Goal: Information Seeking & Learning: Learn about a topic

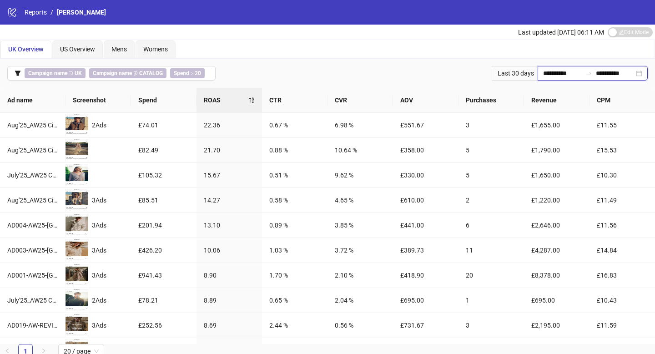
click at [565, 69] on input "**********" at bounding box center [562, 73] width 38 height 10
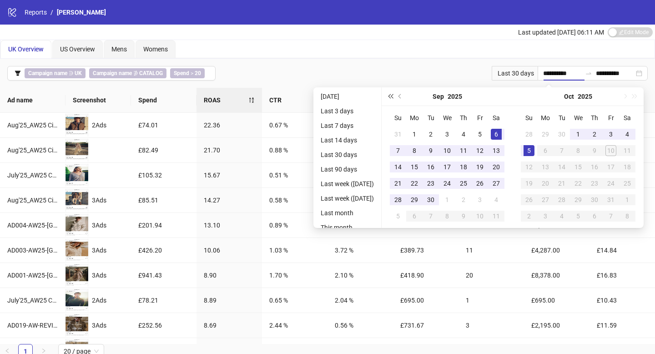
click at [393, 97] on span "Last year (Control + left)" at bounding box center [390, 96] width 5 height 5
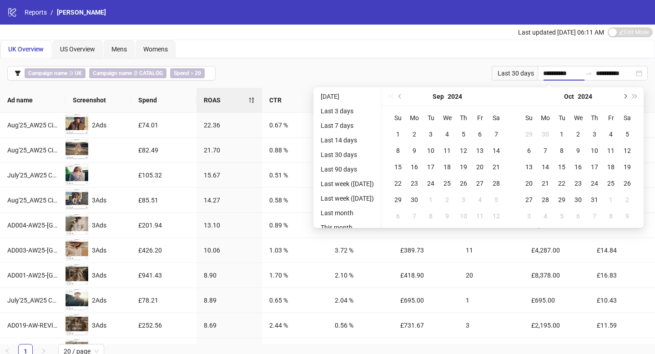
click at [630, 98] on button "Next month (PageDown)" at bounding box center [625, 96] width 10 height 18
type input "**********"
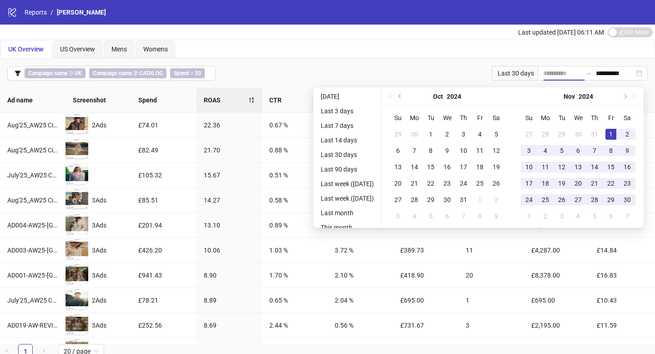
click at [614, 134] on div "1" at bounding box center [611, 134] width 11 height 11
click at [627, 96] on span "Next month (PageDown)" at bounding box center [624, 96] width 5 height 5
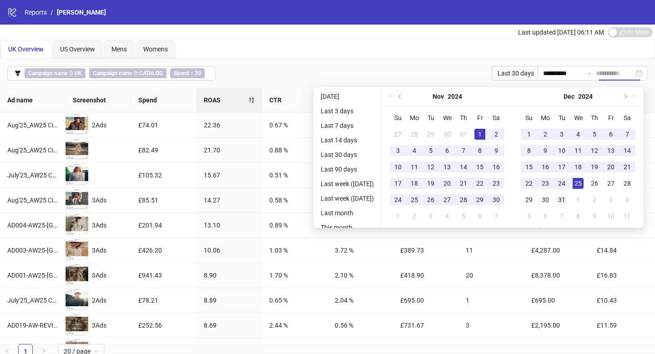
type input "**********"
click at [564, 199] on div "31" at bounding box center [562, 199] width 11 height 11
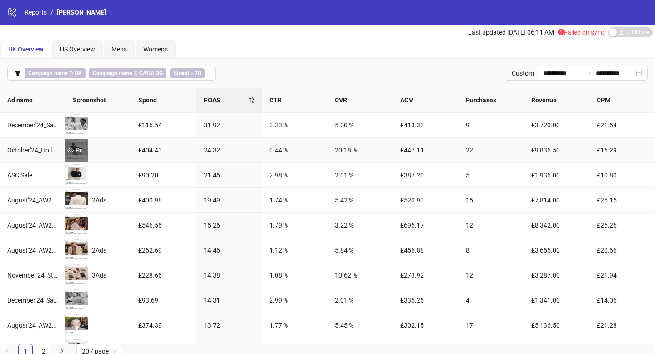
click at [82, 148] on div "Preview" at bounding box center [77, 150] width 23 height 10
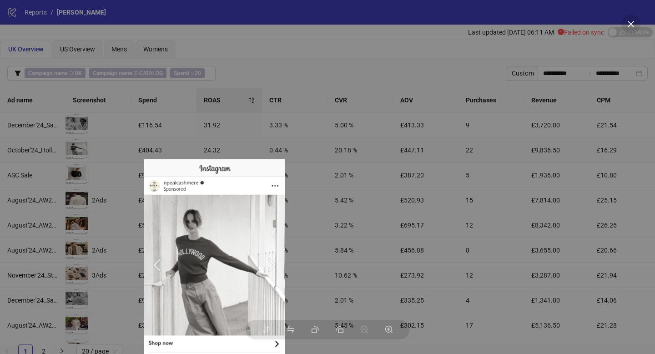
click at [213, 278] on img at bounding box center [215, 283] width 142 height 248
click at [279, 119] on div at bounding box center [327, 177] width 655 height 354
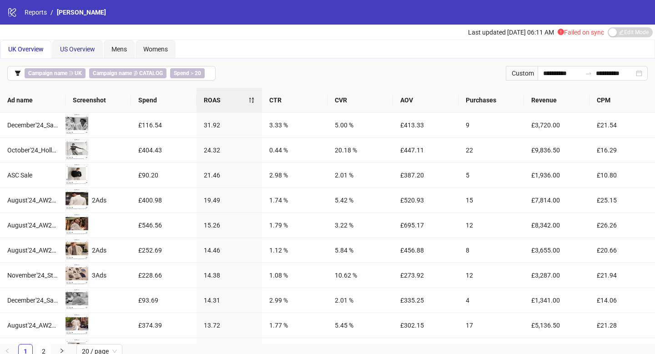
click at [83, 48] on span "US Overview" at bounding box center [77, 49] width 35 height 7
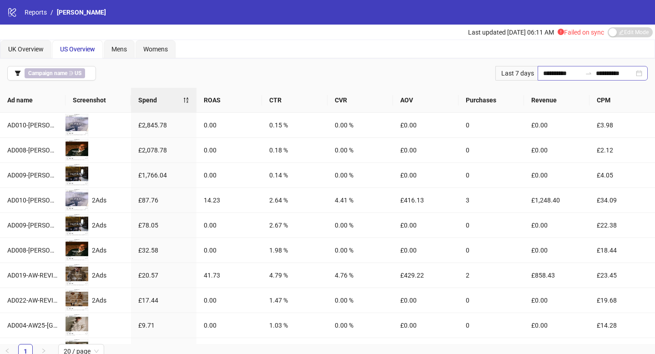
click at [555, 79] on div "**********" at bounding box center [593, 73] width 110 height 15
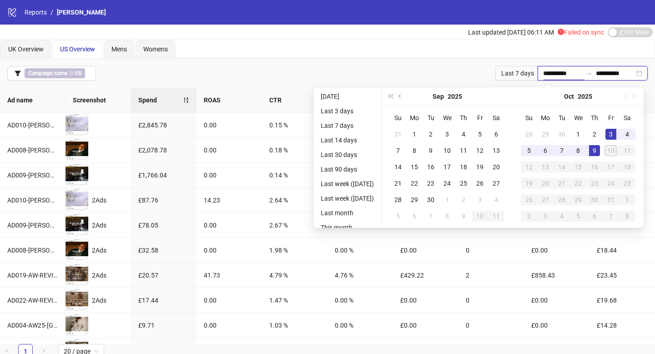
click at [559, 76] on input "**********" at bounding box center [562, 73] width 38 height 10
click at [393, 96] on span "Last year (Control + left)" at bounding box center [390, 96] width 5 height 5
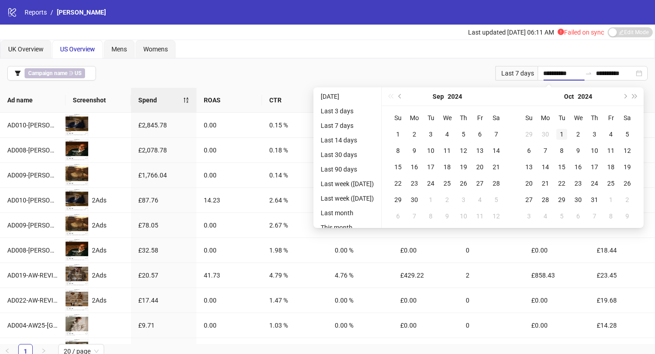
type input "**********"
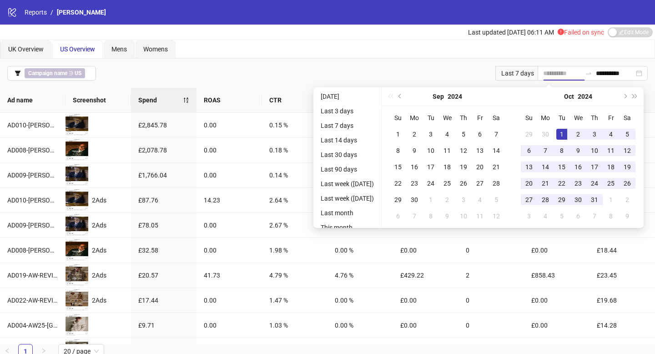
click at [567, 133] on div "1" at bounding box center [562, 134] width 11 height 11
click at [630, 98] on button "Next month (PageDown)" at bounding box center [625, 96] width 10 height 18
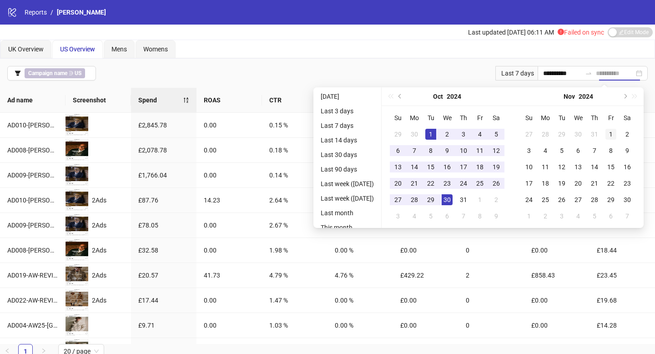
type input "**********"
click at [612, 140] on td "1" at bounding box center [611, 134] width 16 height 16
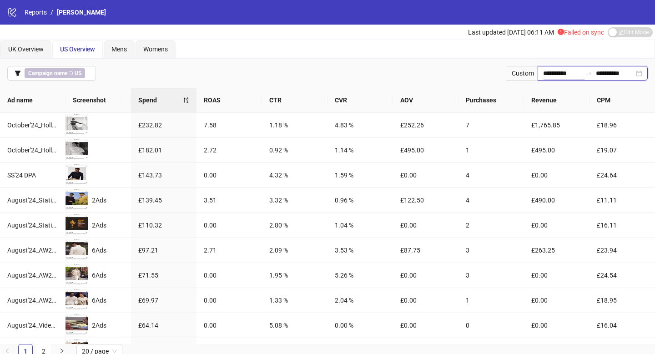
click at [566, 68] on input "**********" at bounding box center [562, 73] width 38 height 10
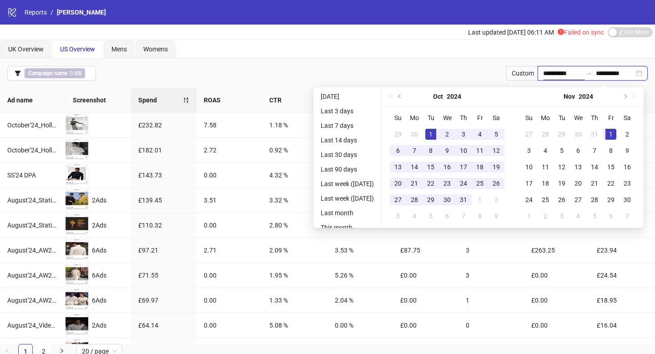
type input "**********"
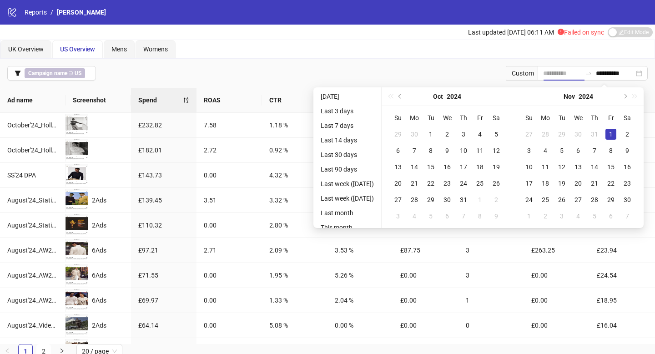
click at [616, 135] on div "1" at bounding box center [611, 134] width 11 height 11
click at [628, 98] on button "Next month (PageDown)" at bounding box center [625, 96] width 10 height 18
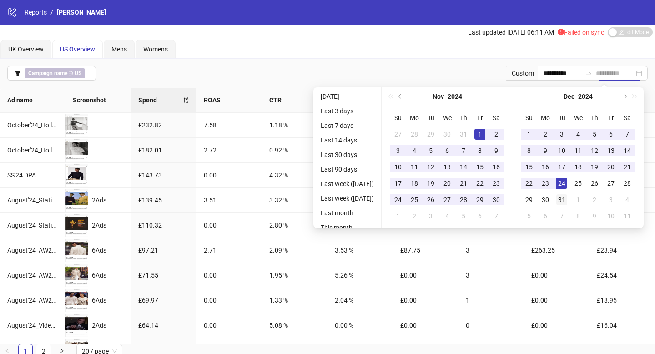
type input "**********"
click at [564, 197] on div "31" at bounding box center [562, 199] width 11 height 11
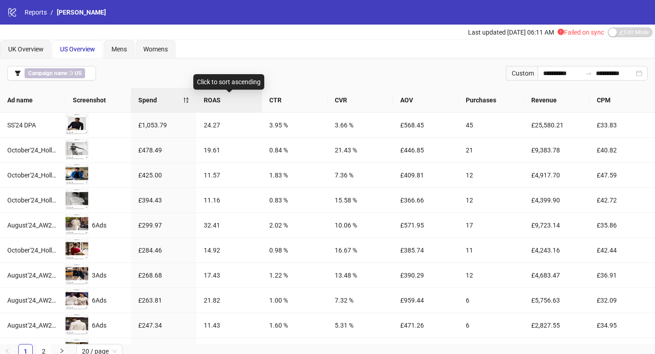
click at [223, 99] on span "ROAS" at bounding box center [229, 100] width 51 height 10
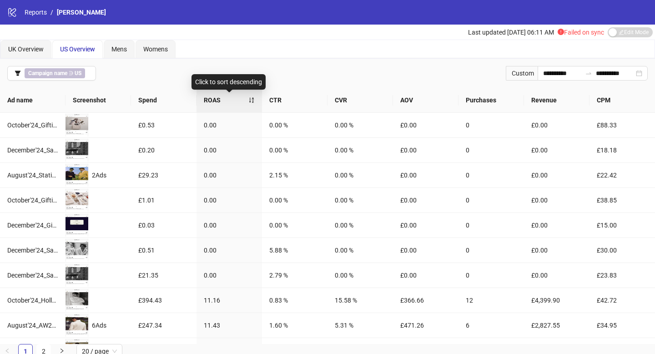
click at [223, 98] on span "ROAS" at bounding box center [226, 100] width 45 height 10
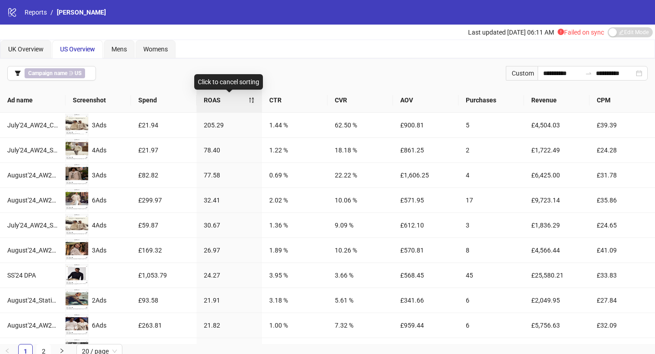
click at [223, 99] on span "ROAS" at bounding box center [226, 100] width 45 height 10
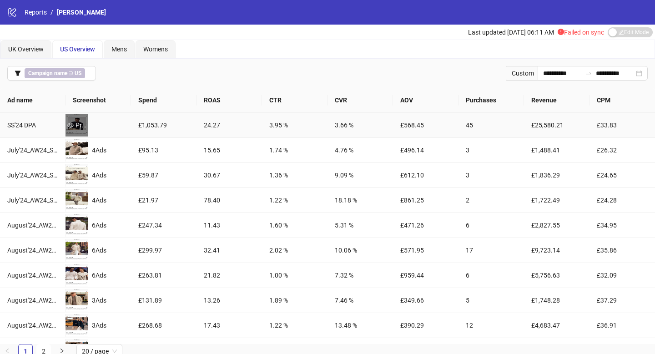
click at [76, 127] on div "Preview" at bounding box center [77, 125] width 23 height 10
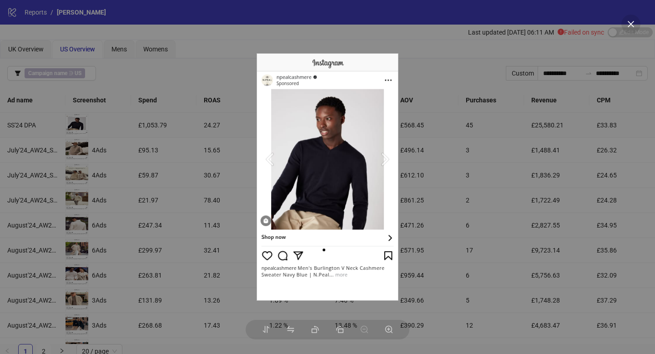
click at [123, 118] on div at bounding box center [327, 177] width 655 height 354
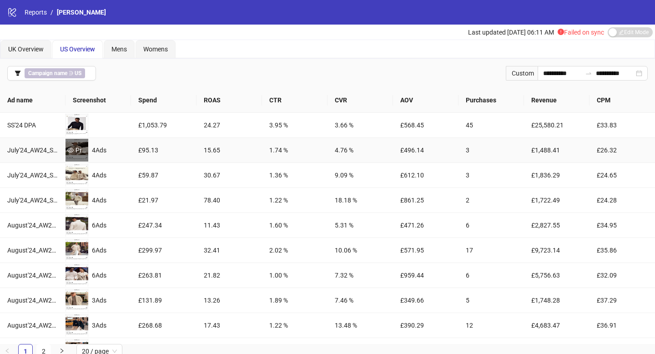
click at [66, 152] on div "Preview" at bounding box center [77, 150] width 23 height 10
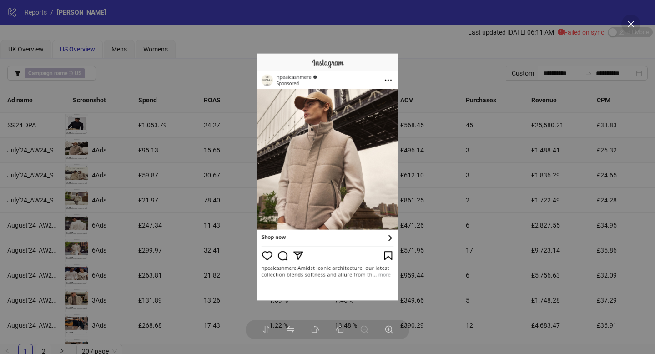
click at [101, 171] on div at bounding box center [327, 177] width 655 height 354
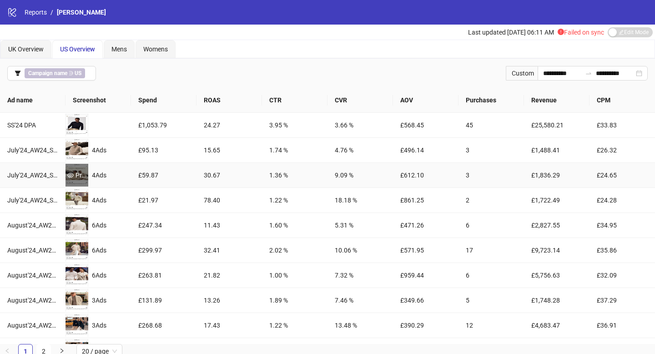
click at [82, 168] on div "Preview" at bounding box center [77, 175] width 23 height 23
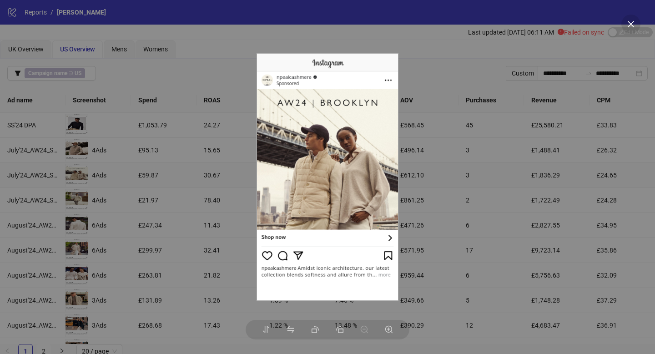
click at [98, 173] on div at bounding box center [327, 177] width 655 height 354
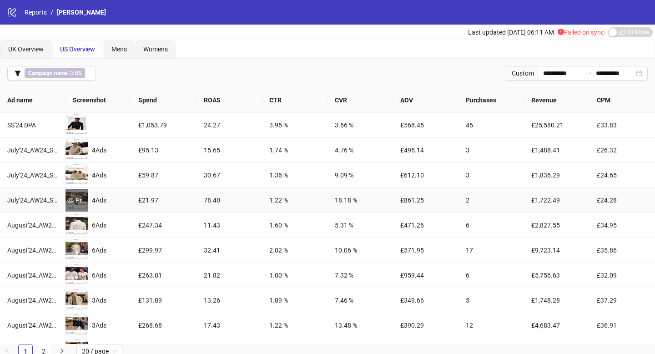
click at [73, 207] on div "Preview" at bounding box center [77, 200] width 23 height 23
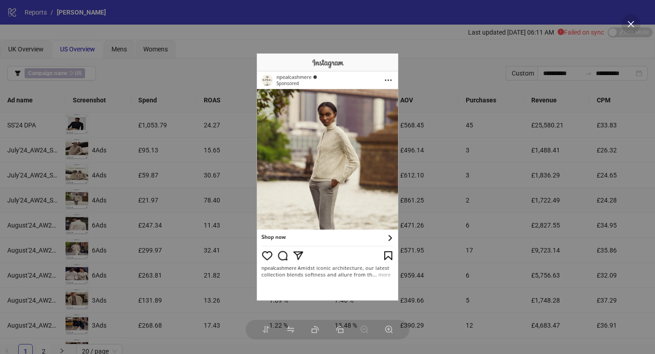
click at [138, 200] on div at bounding box center [327, 177] width 655 height 354
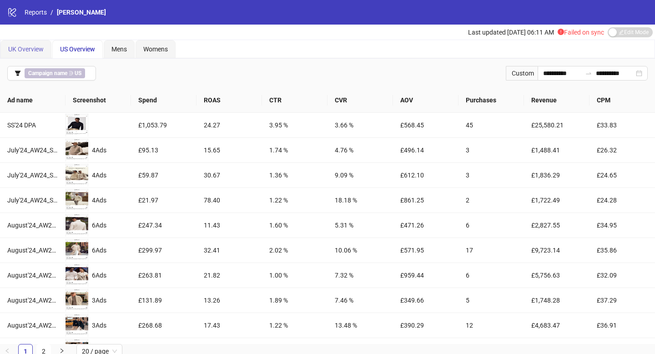
click at [35, 41] on div "UK Overview" at bounding box center [25, 49] width 51 height 18
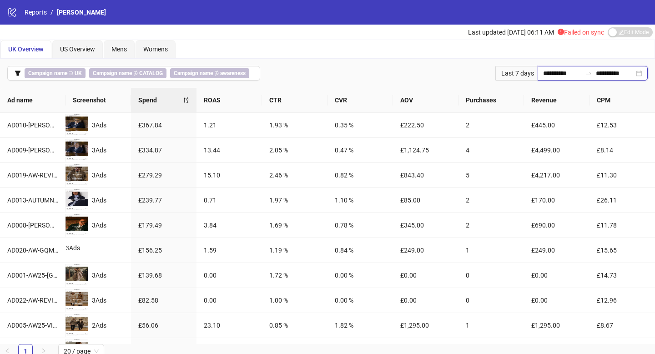
click at [561, 75] on input "**********" at bounding box center [562, 73] width 38 height 10
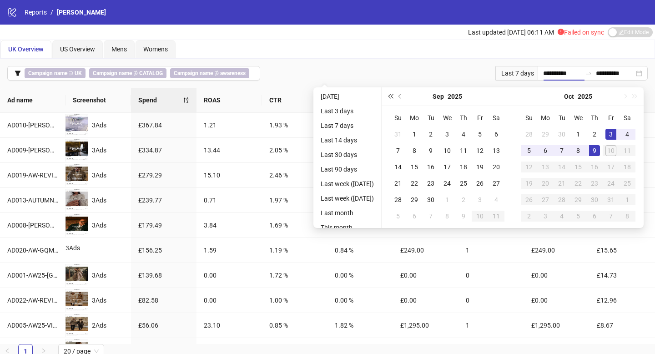
click at [393, 97] on span "Last year (Control + left)" at bounding box center [390, 96] width 5 height 5
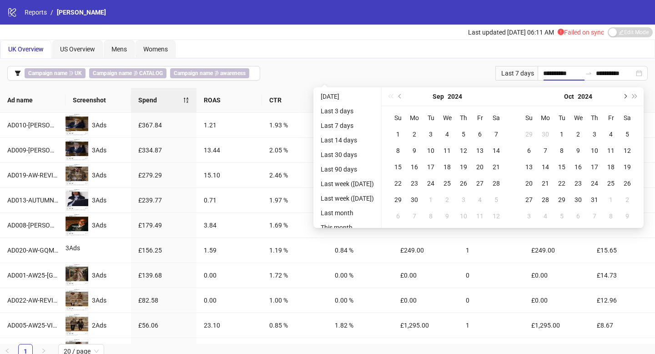
click at [630, 97] on button "Next month (PageDown)" at bounding box center [625, 96] width 10 height 18
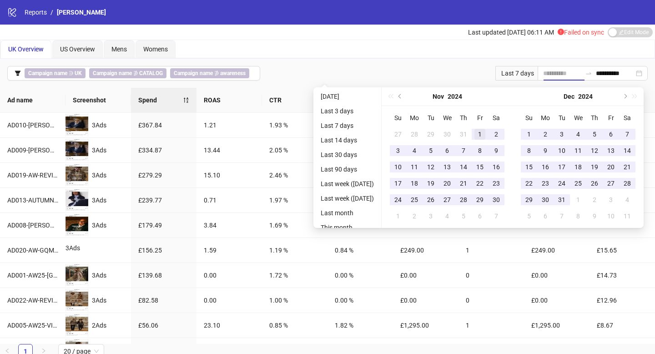
type input "**********"
click at [481, 134] on div "1" at bounding box center [480, 134] width 11 height 11
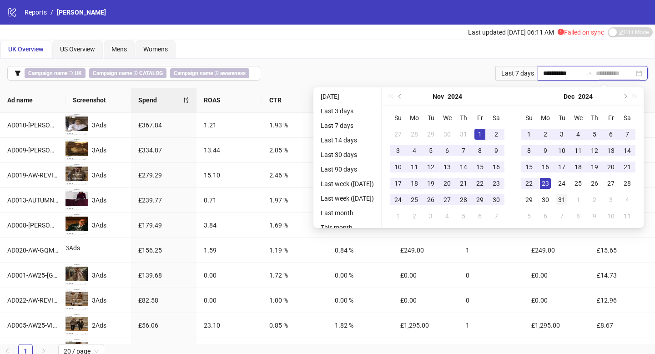
type input "**********"
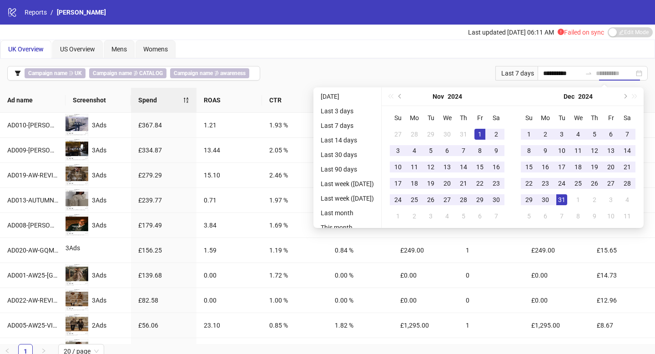
click at [565, 197] on div "31" at bounding box center [562, 199] width 11 height 11
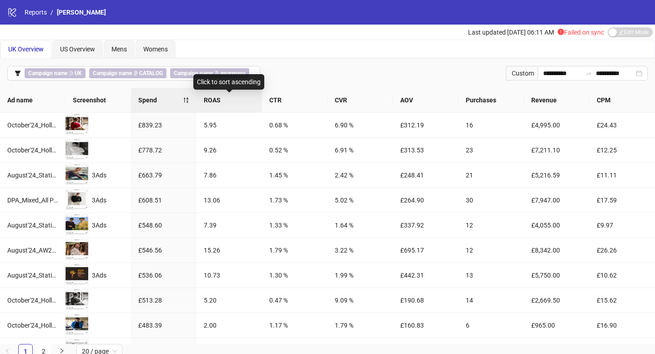
click at [226, 101] on span "ROAS" at bounding box center [229, 100] width 51 height 10
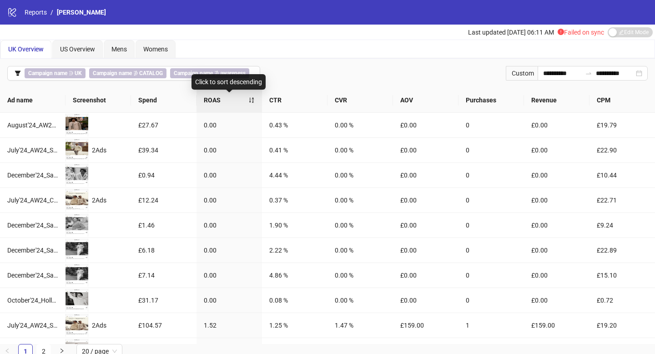
click at [233, 105] on div "ROAS" at bounding box center [229, 100] width 51 height 10
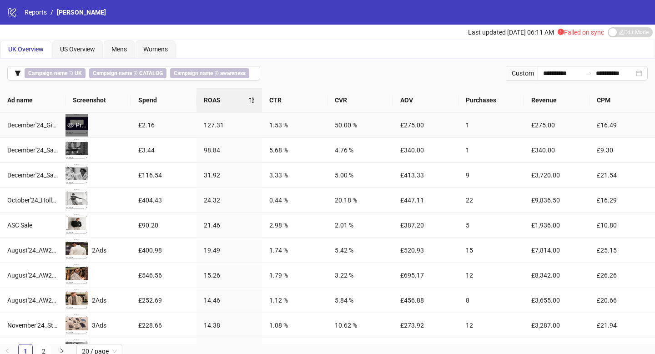
click at [84, 128] on div "Preview" at bounding box center [77, 125] width 23 height 10
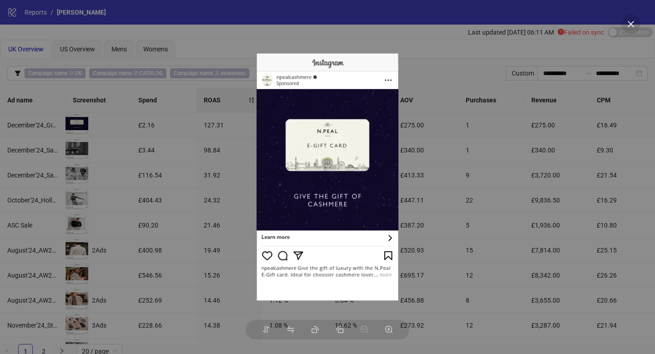
click at [117, 145] on div at bounding box center [327, 177] width 655 height 354
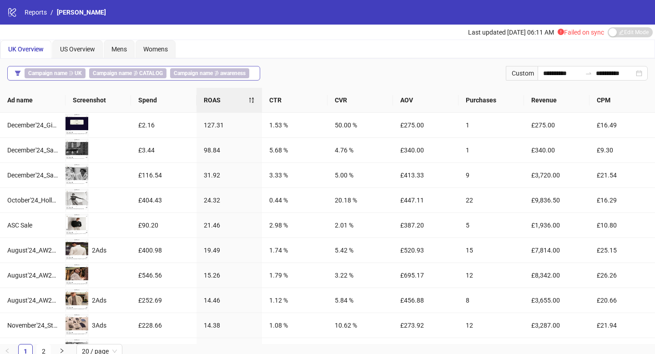
click at [258, 72] on button "Campaign name ∋ UK Campaign name ∌ CATALOG Campaign name ∌ awareness" at bounding box center [133, 73] width 253 height 15
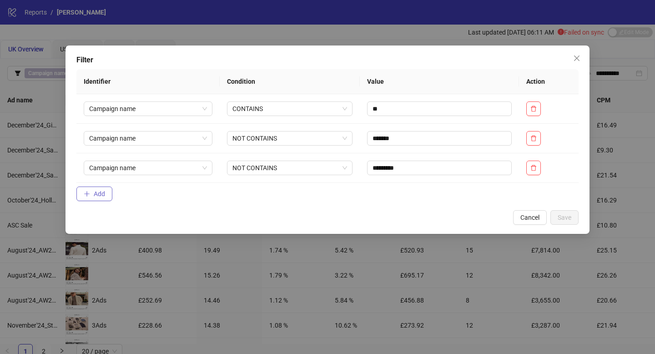
click at [97, 189] on button "Add" at bounding box center [94, 194] width 36 height 15
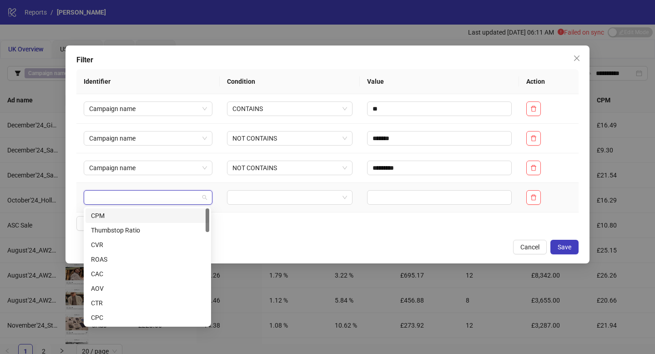
click at [166, 200] on input "search" at bounding box center [144, 198] width 110 height 14
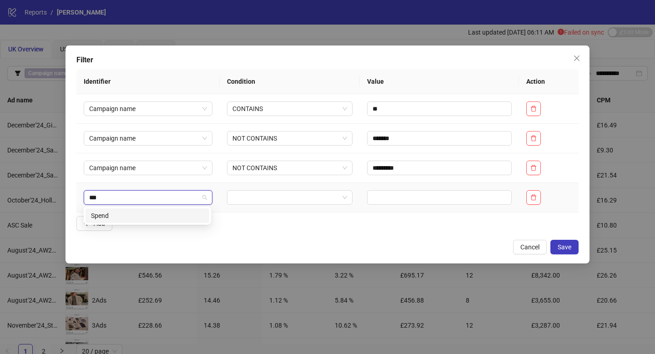
type input "****"
click at [172, 218] on div "Spend" at bounding box center [147, 216] width 113 height 10
click at [268, 202] on input "search" at bounding box center [286, 198] width 106 height 14
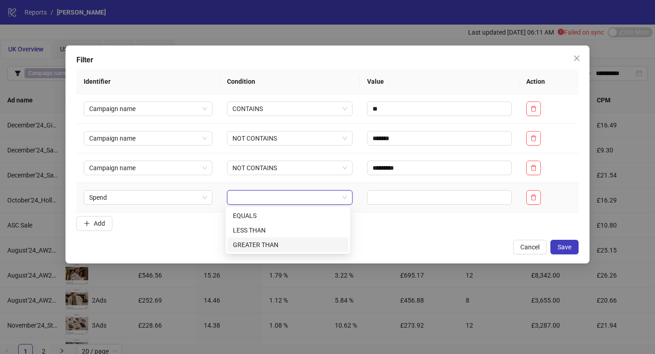
click at [273, 245] on div "GREATER THAN" at bounding box center [288, 245] width 110 height 10
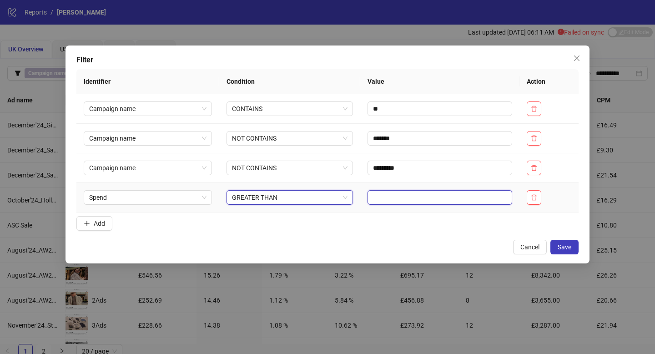
click at [416, 202] on input "text" at bounding box center [440, 197] width 145 height 15
type input "***"
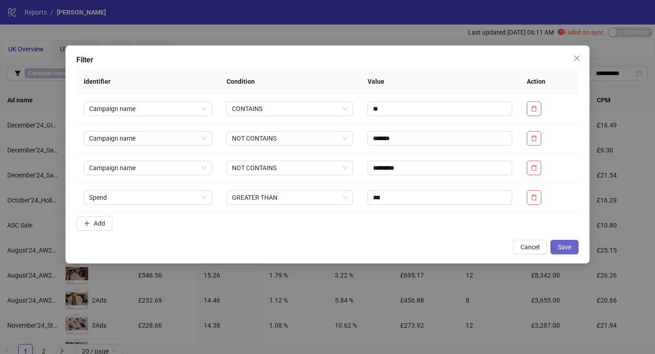
click at [565, 247] on span "Save" at bounding box center [565, 246] width 14 height 7
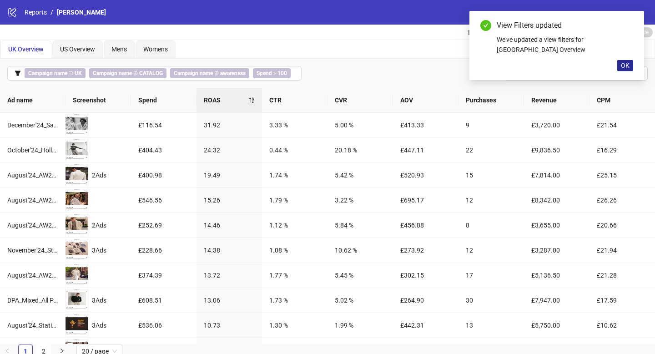
click at [630, 60] on button "OK" at bounding box center [625, 65] width 16 height 11
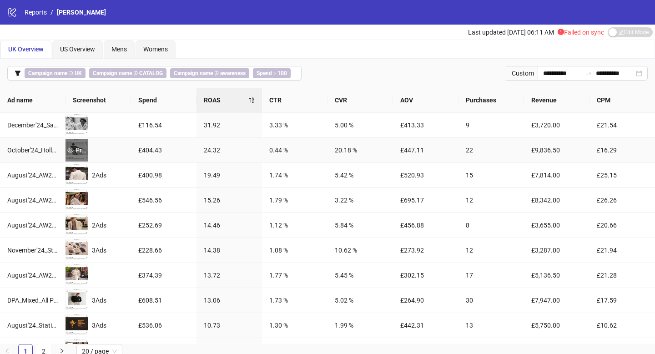
click at [76, 147] on div "Preview" at bounding box center [77, 150] width 23 height 10
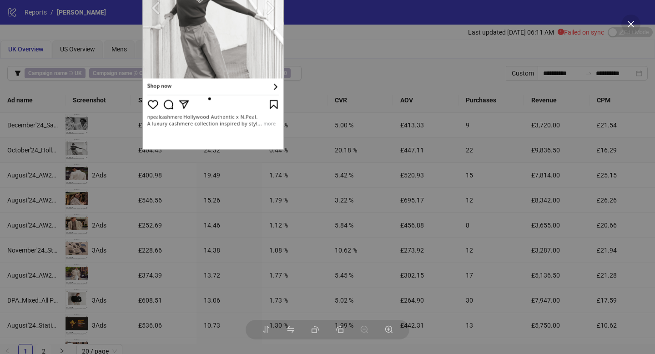
drag, startPoint x: 317, startPoint y: 152, endPoint x: 202, endPoint y: 1, distance: 189.7
click at [0, 0] on div at bounding box center [327, 177] width 655 height 354
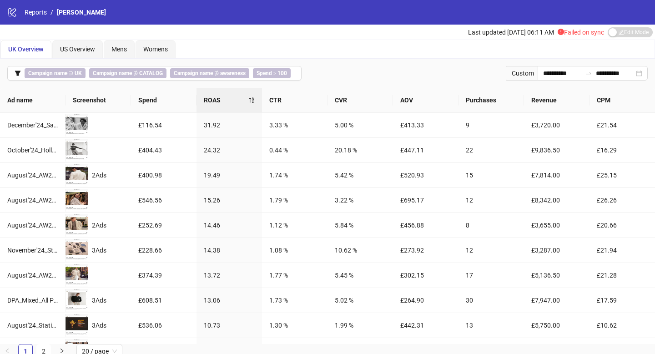
click at [395, 37] on div "Last updated [DATE] 06:11 AM Failed on sync Edit Mode Edit Mode" at bounding box center [327, 32] width 655 height 15
click at [82, 177] on div "Preview" at bounding box center [77, 175] width 23 height 10
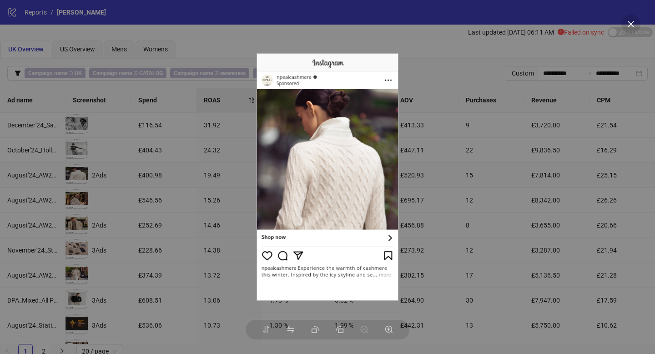
click at [436, 193] on div at bounding box center [327, 177] width 655 height 354
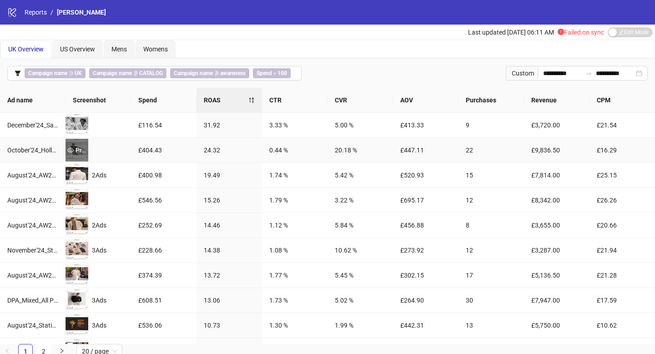
click at [77, 146] on div "Preview" at bounding box center [77, 150] width 23 height 10
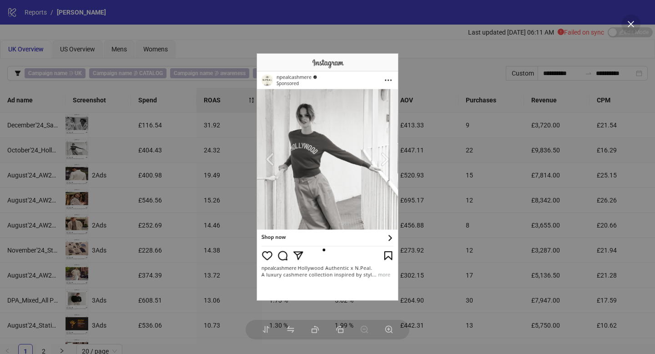
click at [191, 227] on div at bounding box center [327, 177] width 655 height 354
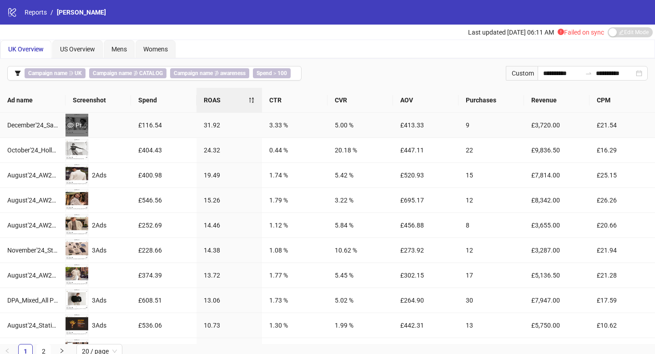
click at [76, 124] on div "Preview" at bounding box center [77, 125] width 23 height 10
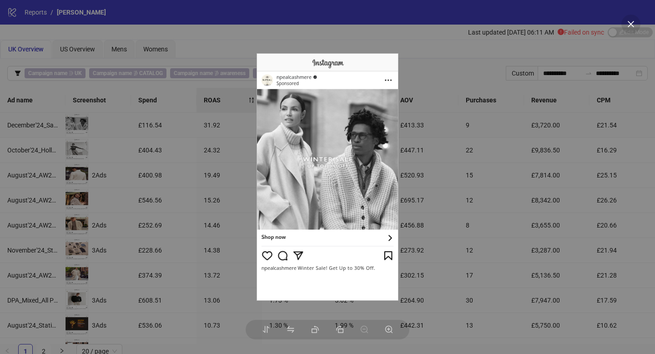
click at [124, 176] on div at bounding box center [327, 177] width 655 height 354
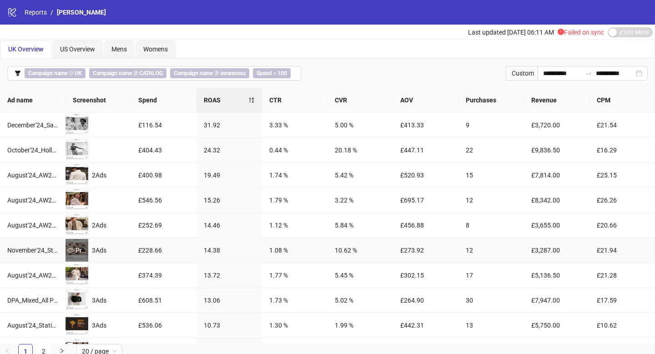
click at [78, 253] on div "Preview" at bounding box center [77, 250] width 23 height 10
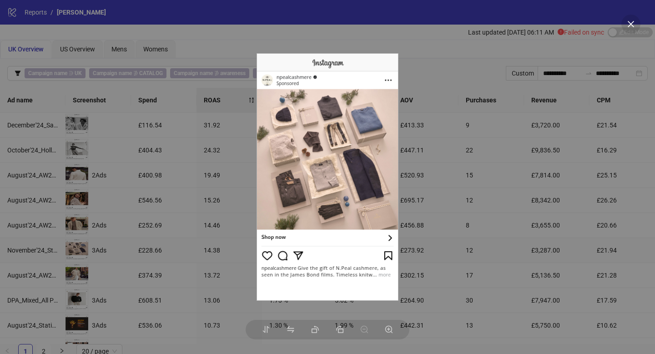
click at [134, 265] on div at bounding box center [327, 177] width 655 height 354
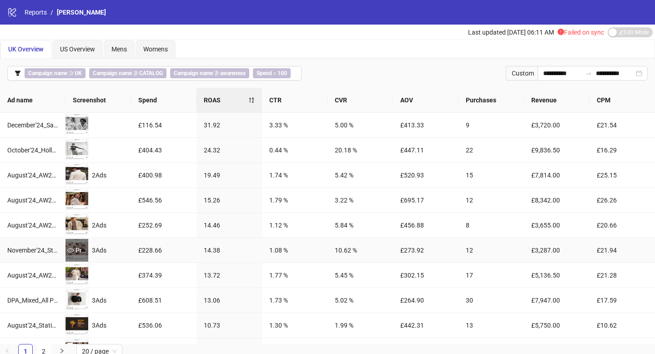
click at [82, 249] on div "Preview" at bounding box center [77, 250] width 23 height 10
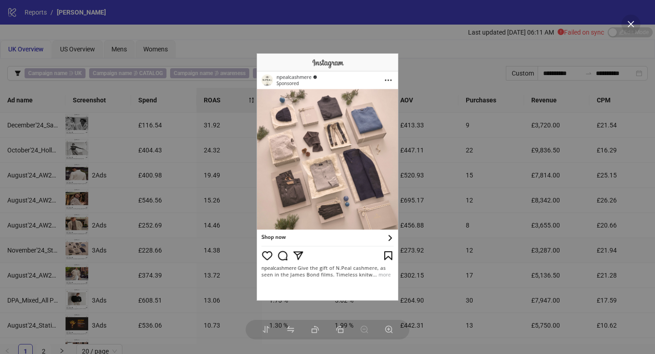
click at [108, 284] on div at bounding box center [327, 177] width 655 height 354
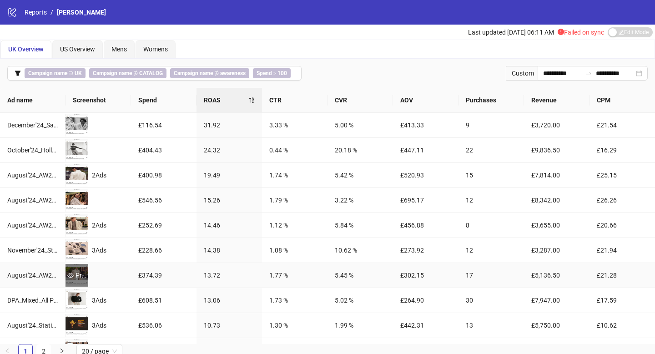
click at [80, 280] on div "Preview" at bounding box center [77, 275] width 23 height 23
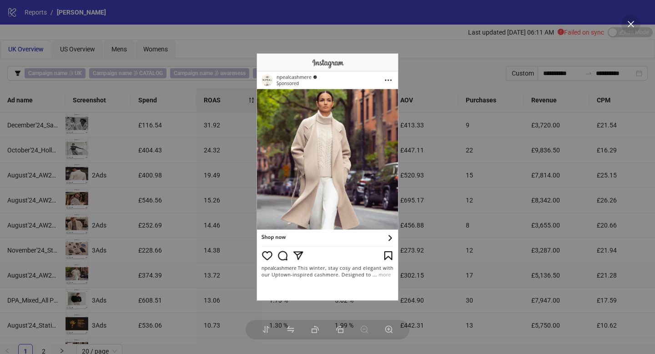
click at [128, 287] on div at bounding box center [327, 177] width 655 height 354
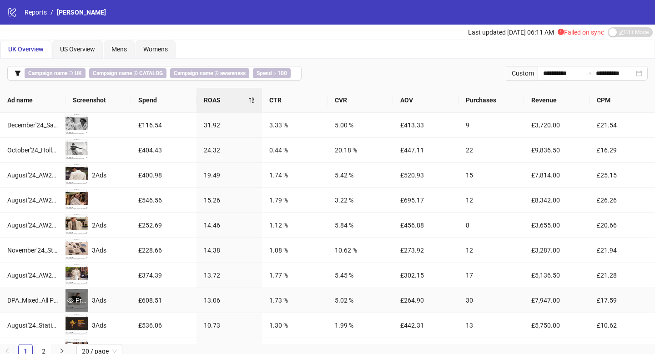
click at [84, 299] on div "Preview" at bounding box center [77, 300] width 23 height 10
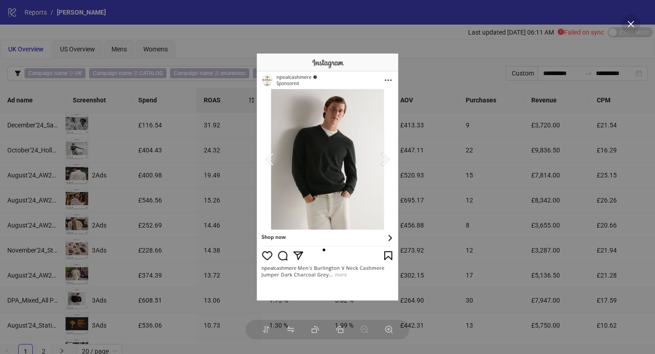
click at [133, 297] on div at bounding box center [327, 177] width 655 height 354
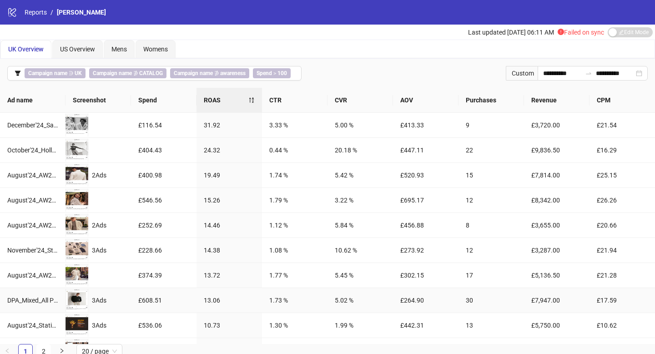
scroll to position [32, 0]
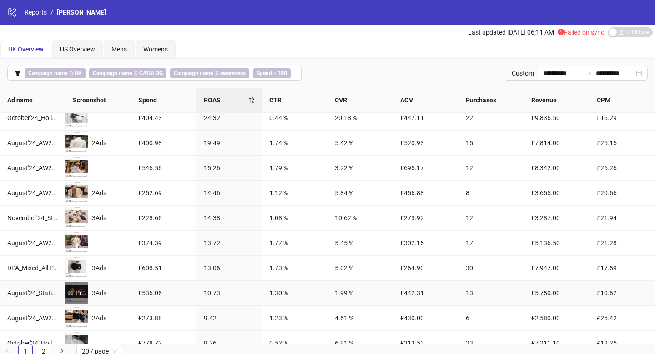
click at [75, 294] on div "Preview" at bounding box center [77, 293] width 23 height 10
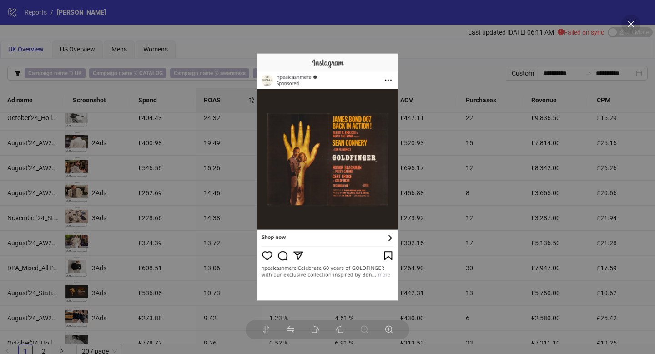
click at [123, 292] on div at bounding box center [327, 177] width 655 height 354
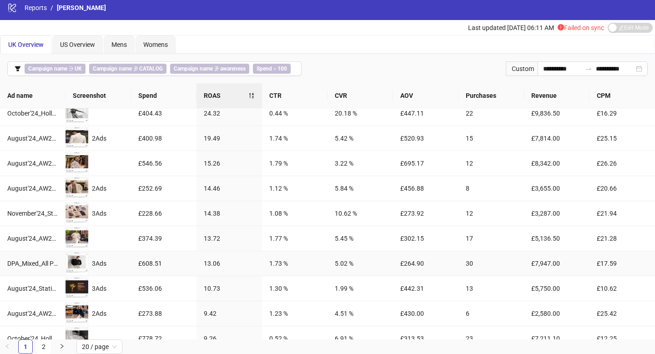
scroll to position [112, 0]
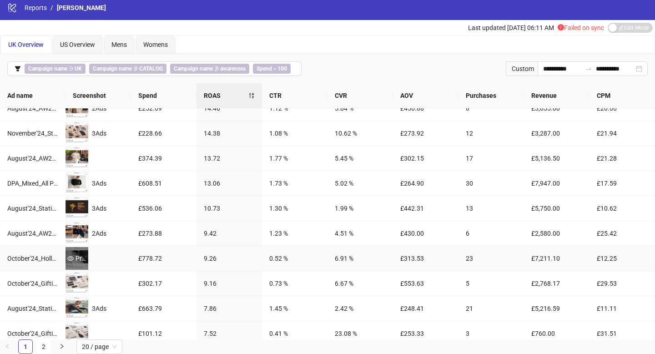
click at [81, 264] on div "Preview" at bounding box center [77, 258] width 23 height 23
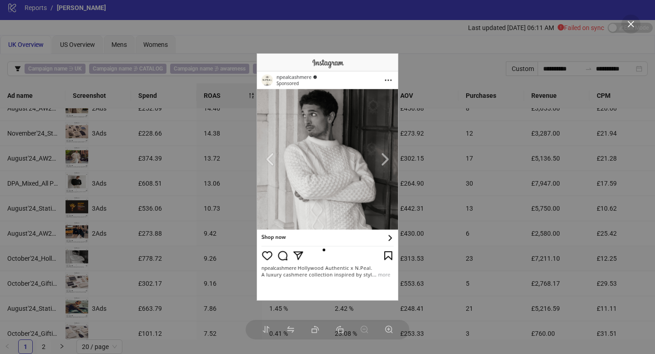
click at [126, 258] on div at bounding box center [327, 177] width 655 height 354
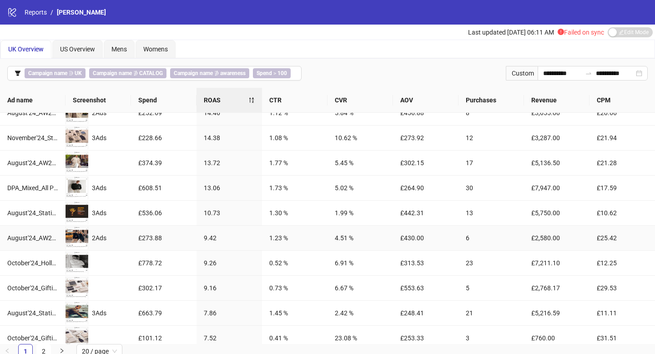
scroll to position [0, 0]
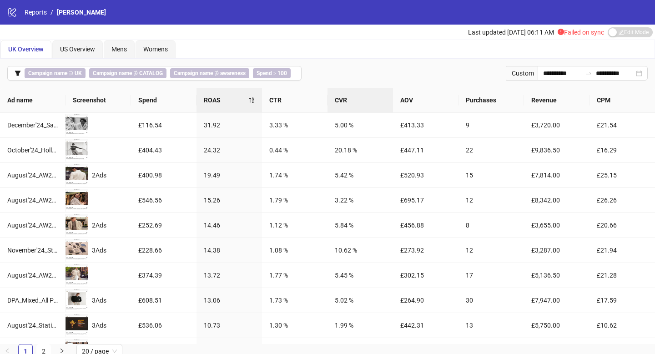
click at [352, 105] on span "CVR" at bounding box center [360, 100] width 51 height 10
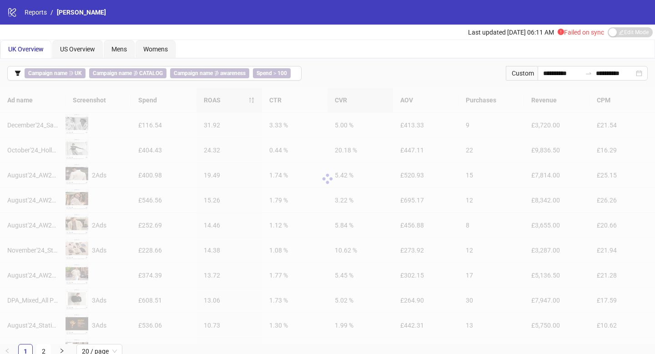
click at [352, 105] on div at bounding box center [327, 179] width 655 height 182
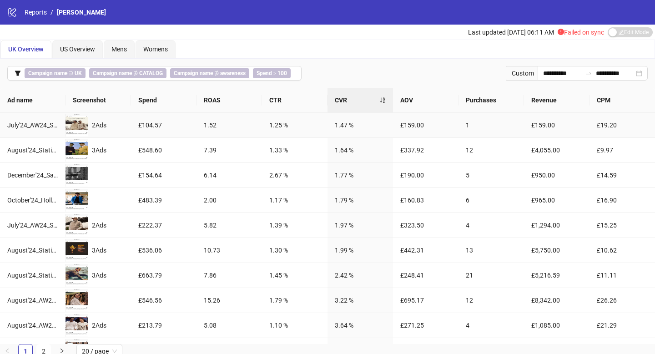
click at [246, 126] on div "1.52" at bounding box center [229, 125] width 51 height 10
click at [386, 101] on div "CVR" at bounding box center [360, 100] width 51 height 10
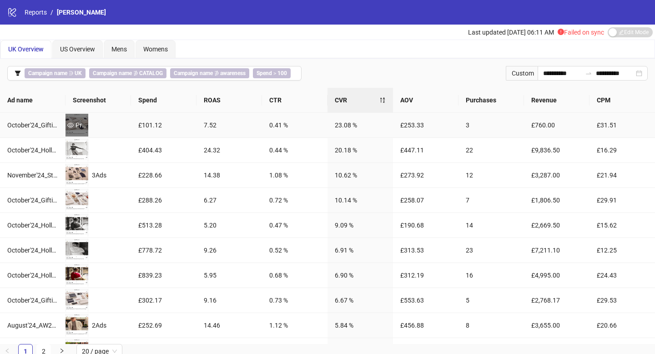
click at [85, 126] on div "Preview" at bounding box center [77, 125] width 23 height 10
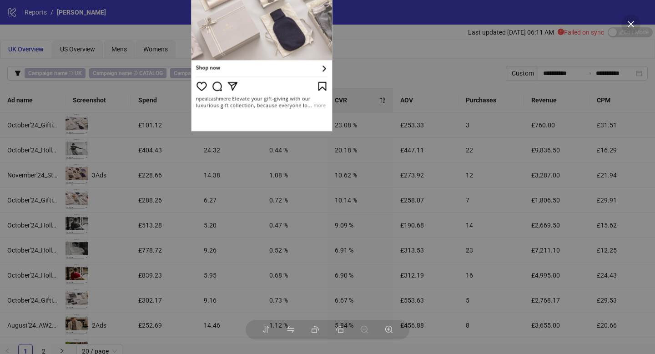
drag, startPoint x: 314, startPoint y: 170, endPoint x: 248, endPoint y: 0, distance: 181.9
click at [0, 0] on div at bounding box center [327, 177] width 655 height 354
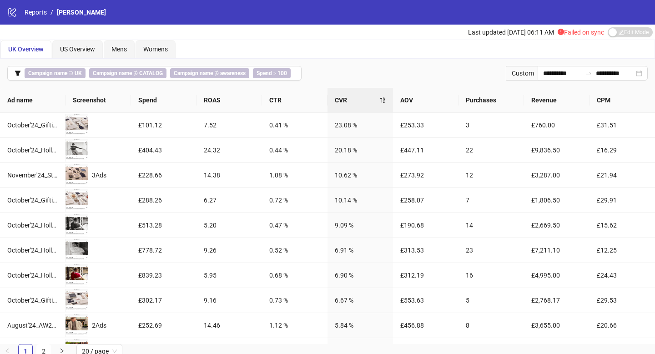
click at [349, 55] on div "UK Overview US Overview Mens Womens" at bounding box center [327, 49] width 654 height 18
click at [77, 171] on div "Preview" at bounding box center [77, 175] width 23 height 10
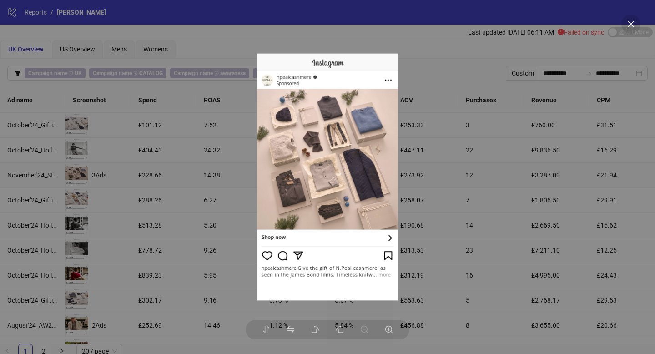
click at [391, 165] on img at bounding box center [328, 177] width 142 height 248
click at [451, 206] on div at bounding box center [327, 177] width 655 height 354
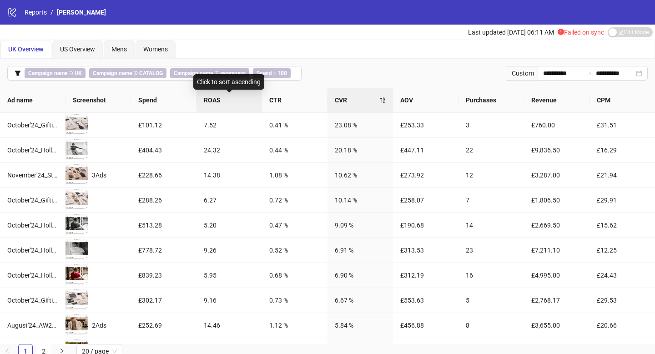
click at [224, 101] on span "ROAS" at bounding box center [229, 100] width 51 height 10
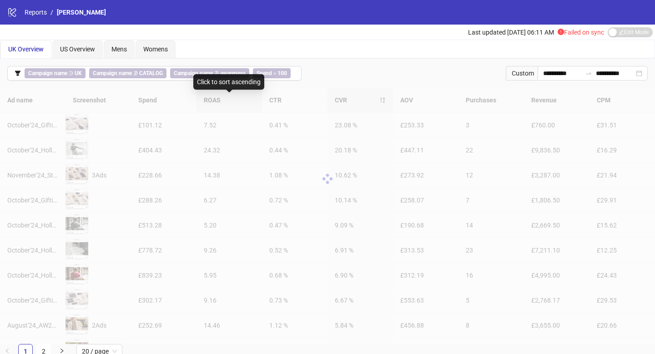
click at [224, 101] on div at bounding box center [327, 179] width 655 height 182
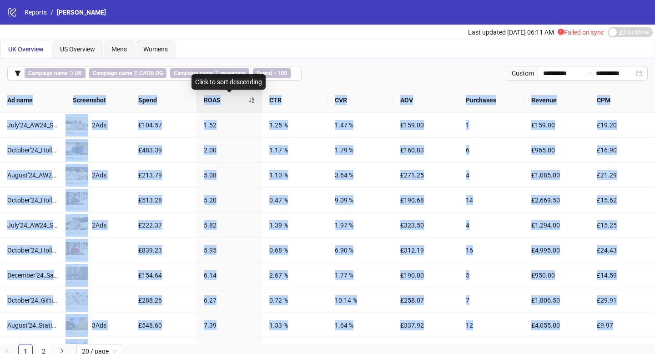
click at [225, 101] on span "ROAS" at bounding box center [226, 100] width 45 height 10
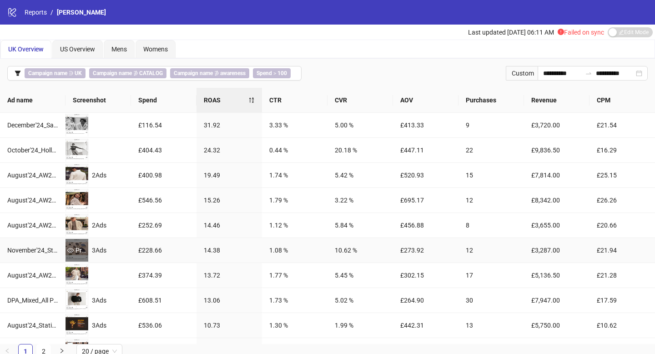
click at [76, 249] on div "Preview" at bounding box center [77, 250] width 23 height 10
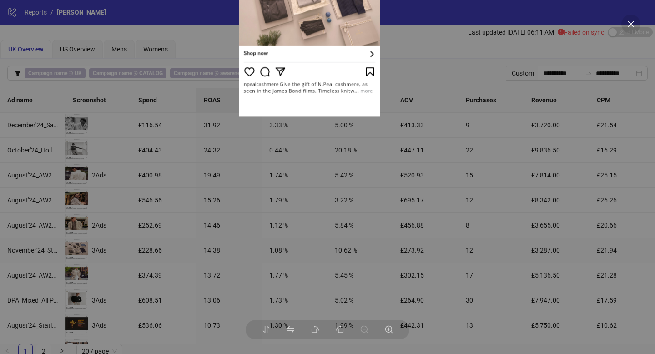
drag, startPoint x: 327, startPoint y: 184, endPoint x: 309, endPoint y: 0, distance: 185.1
click at [0, 0] on div at bounding box center [327, 177] width 655 height 354
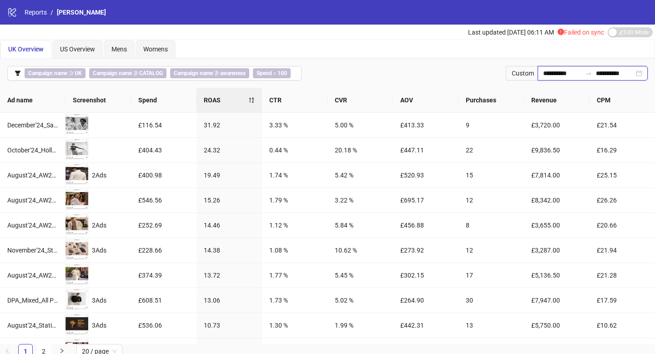
click at [572, 75] on input "**********" at bounding box center [562, 73] width 38 height 10
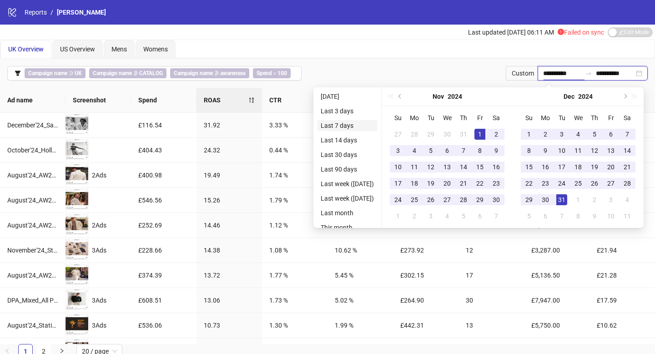
type input "**********"
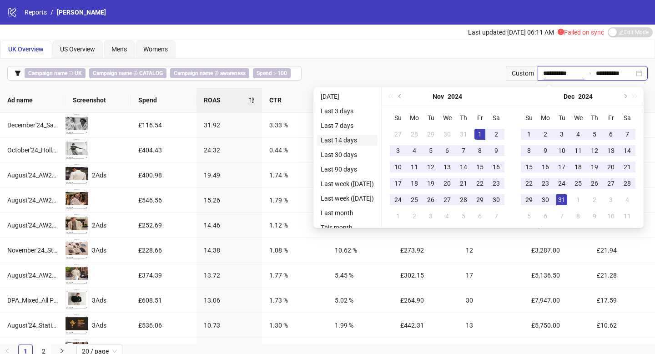
type input "**********"
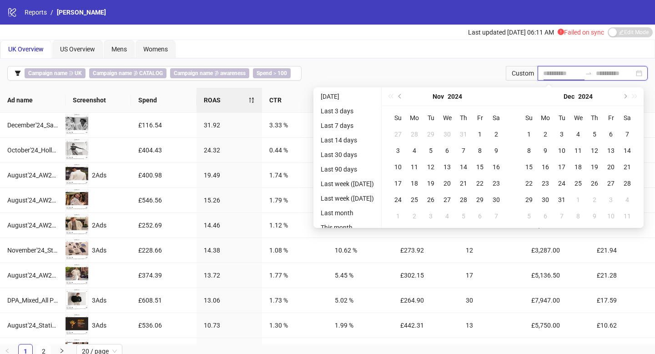
type input "**********"
click at [347, 157] on li "Last 30 days" at bounding box center [347, 154] width 61 height 11
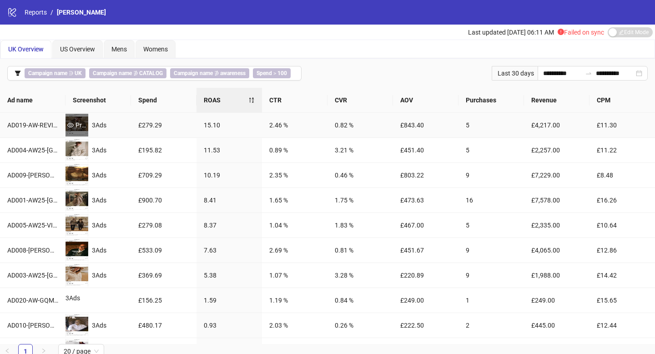
click at [82, 126] on div "Preview" at bounding box center [77, 125] width 23 height 10
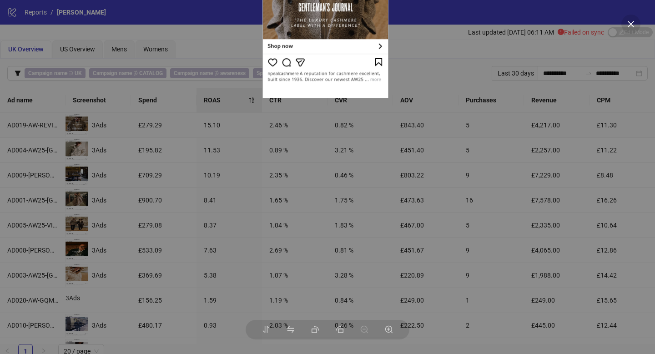
drag, startPoint x: 349, startPoint y: 203, endPoint x: 347, endPoint y: 0, distance: 203.0
click at [0, 0] on div at bounding box center [327, 177] width 655 height 354
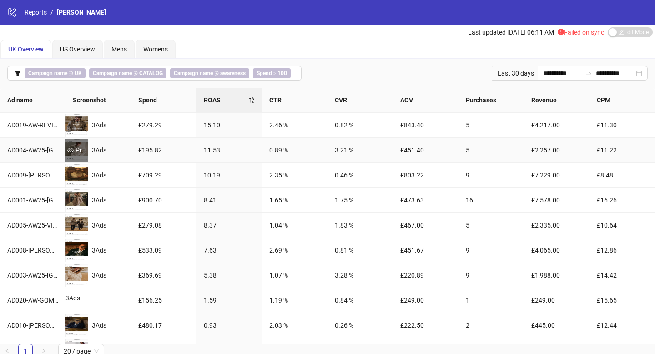
click at [81, 152] on div "Preview" at bounding box center [77, 150] width 23 height 10
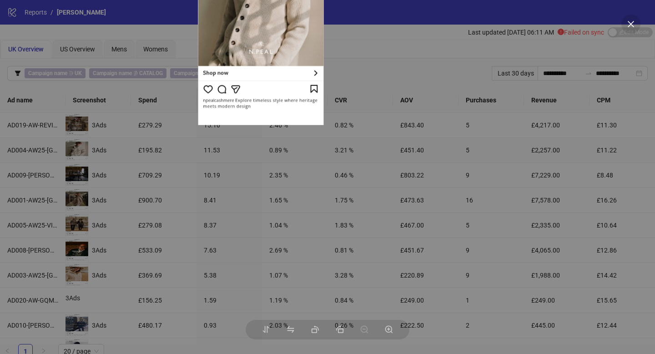
drag, startPoint x: 361, startPoint y: 181, endPoint x: 295, endPoint y: 5, distance: 188.2
click at [0, 0] on div at bounding box center [327, 177] width 655 height 354
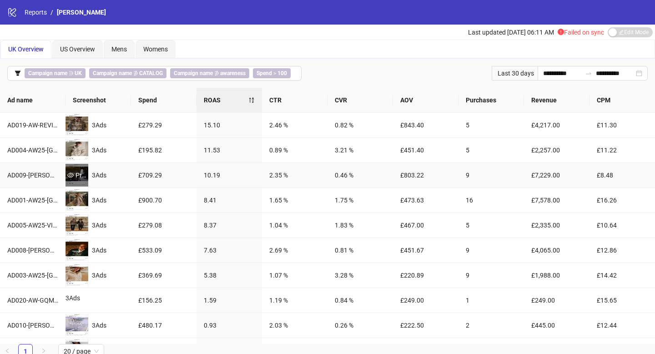
click at [70, 175] on icon "eye" at bounding box center [70, 175] width 6 height 6
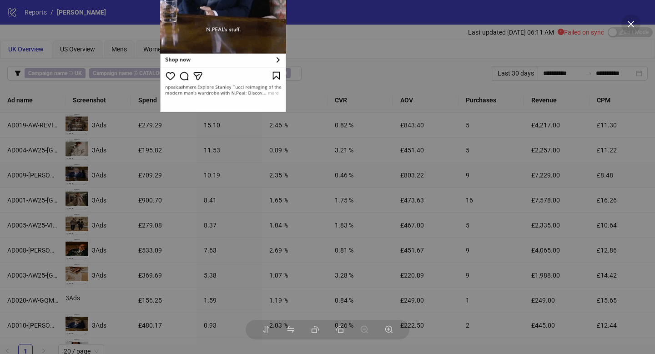
drag, startPoint x: 336, startPoint y: 202, endPoint x: 232, endPoint y: 13, distance: 216.1
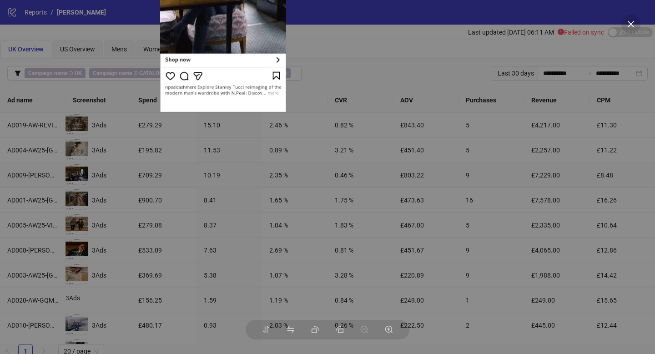
click at [0, 0] on div at bounding box center [327, 177] width 655 height 354
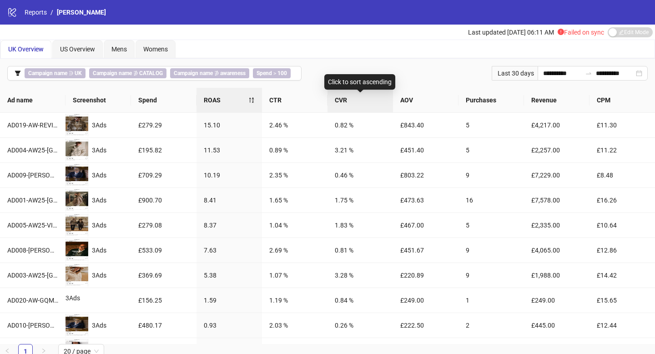
click at [350, 99] on span "CVR" at bounding box center [360, 100] width 51 height 10
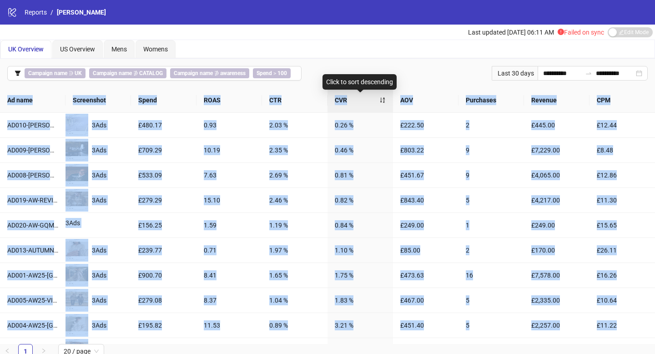
click at [356, 99] on span "CVR" at bounding box center [357, 100] width 45 height 10
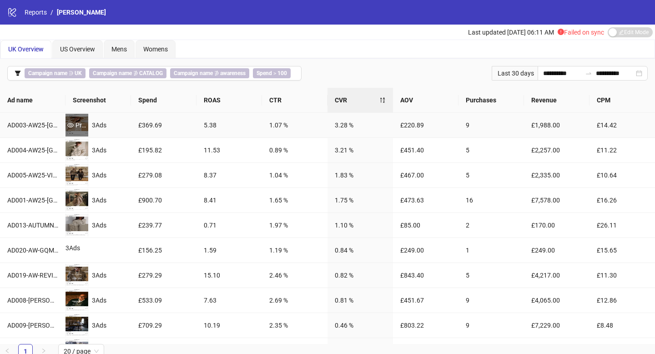
click at [78, 128] on div "Preview" at bounding box center [77, 125] width 23 height 10
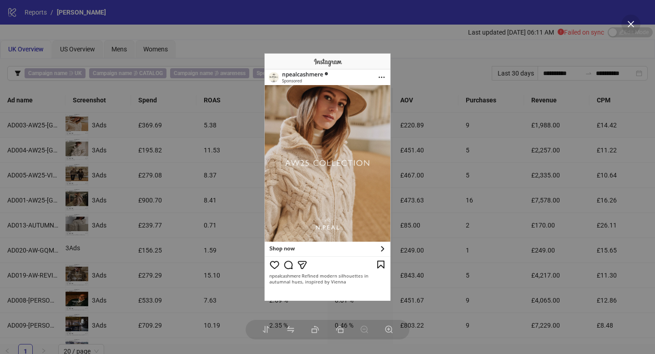
click at [463, 137] on div at bounding box center [327, 177] width 655 height 354
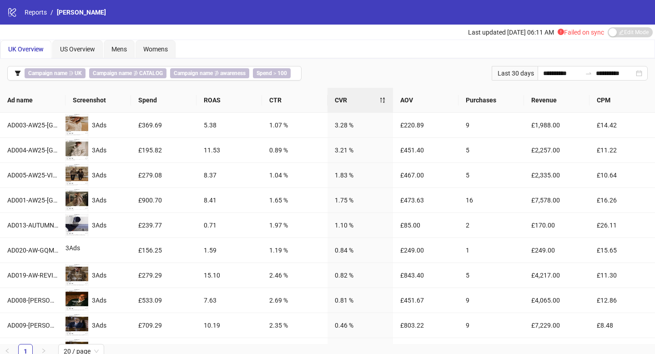
click at [376, 96] on span "CVR" at bounding box center [357, 100] width 45 height 10
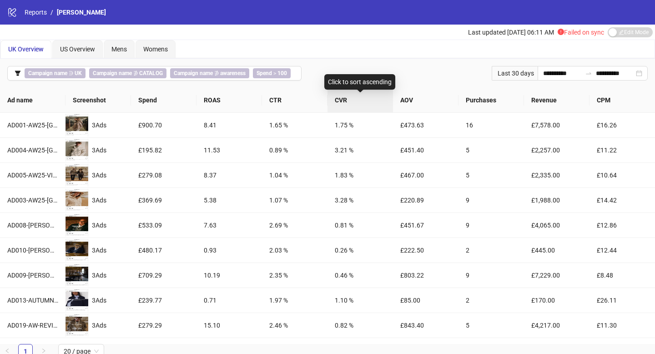
click at [379, 101] on span "CVR" at bounding box center [360, 100] width 51 height 10
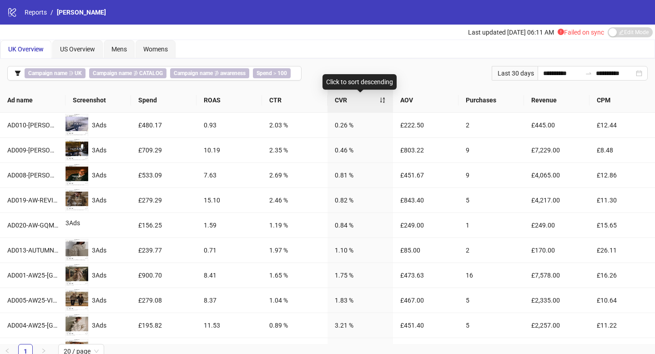
click at [367, 105] on div "CVR" at bounding box center [360, 100] width 51 height 10
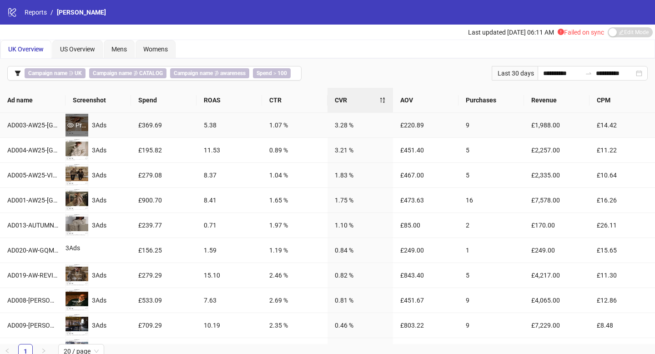
click at [77, 131] on div "Preview" at bounding box center [77, 125] width 23 height 23
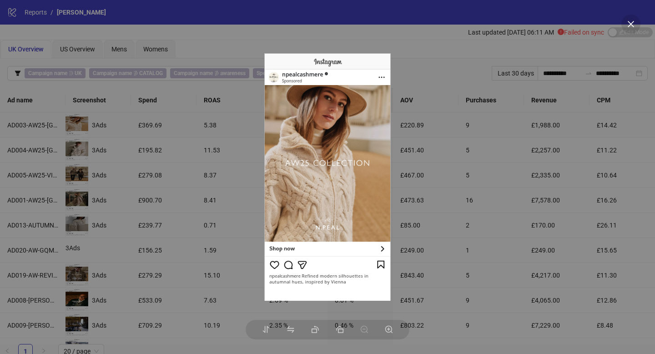
click at [170, 183] on div at bounding box center [327, 177] width 655 height 354
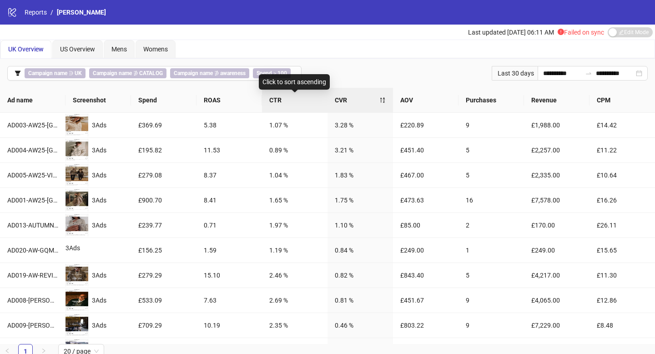
click at [300, 100] on span "CTR" at bounding box center [294, 100] width 51 height 10
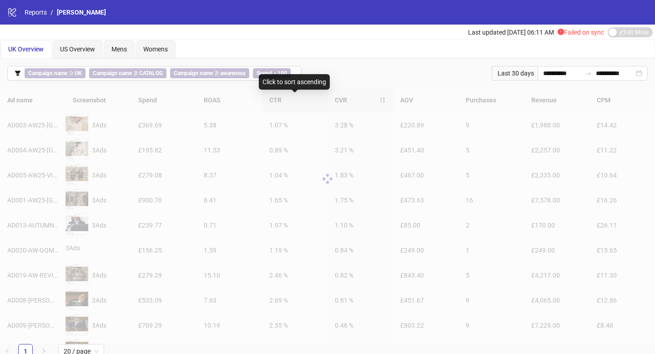
click at [300, 100] on div at bounding box center [327, 179] width 655 height 182
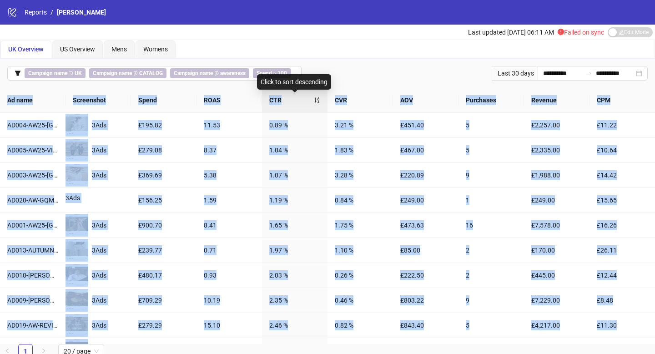
click at [300, 100] on span "CTR" at bounding box center [291, 100] width 45 height 10
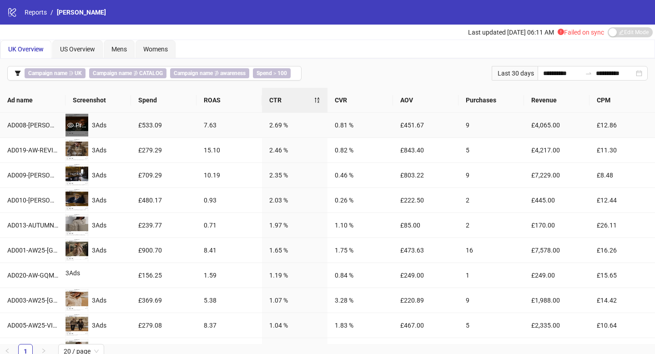
click at [82, 123] on div "Preview" at bounding box center [77, 125] width 23 height 10
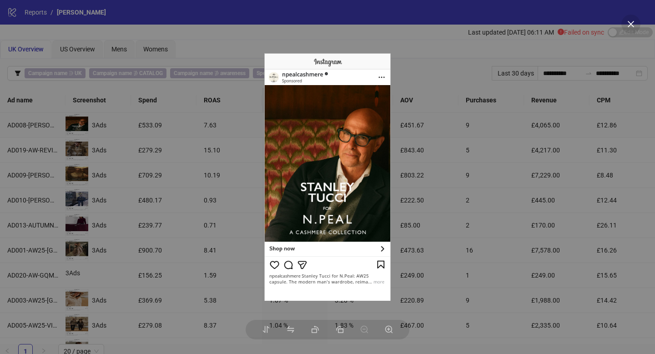
click at [130, 137] on div at bounding box center [327, 177] width 655 height 354
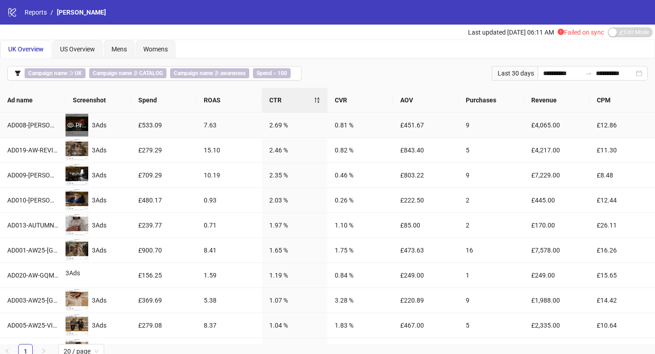
click at [86, 127] on div "Preview" at bounding box center [77, 125] width 23 height 10
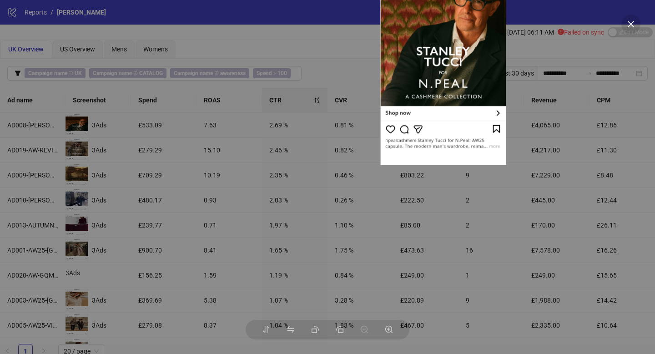
drag, startPoint x: 332, startPoint y: 159, endPoint x: 448, endPoint y: 23, distance: 178.8
click at [0, 0] on div at bounding box center [327, 177] width 655 height 354
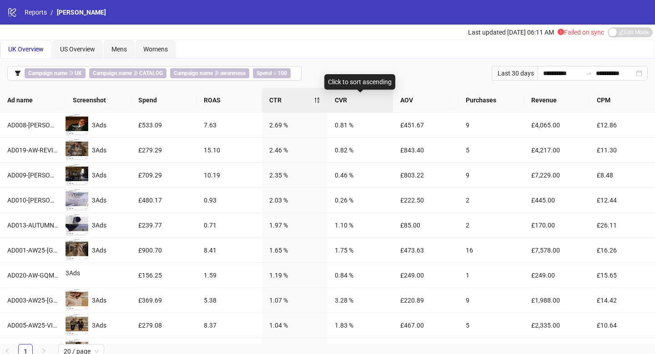
click at [360, 105] on div "CVR" at bounding box center [360, 100] width 51 height 10
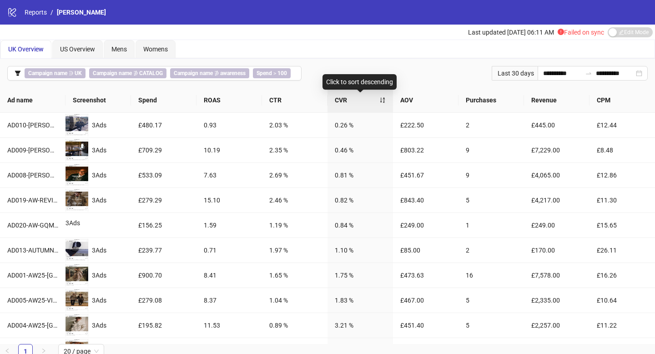
click at [360, 105] on div "CVR" at bounding box center [360, 100] width 51 height 10
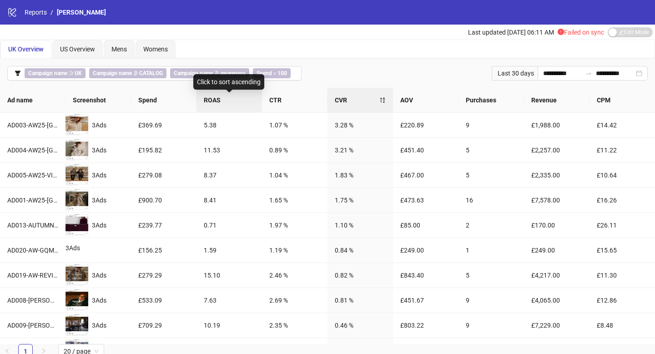
click at [229, 96] on span "ROAS" at bounding box center [229, 100] width 51 height 10
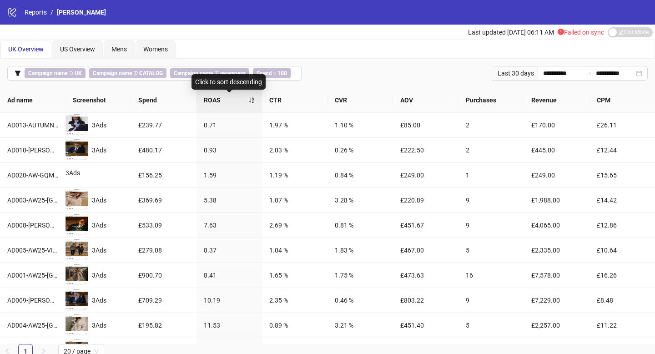
click at [238, 98] on span "ROAS" at bounding box center [226, 100] width 45 height 10
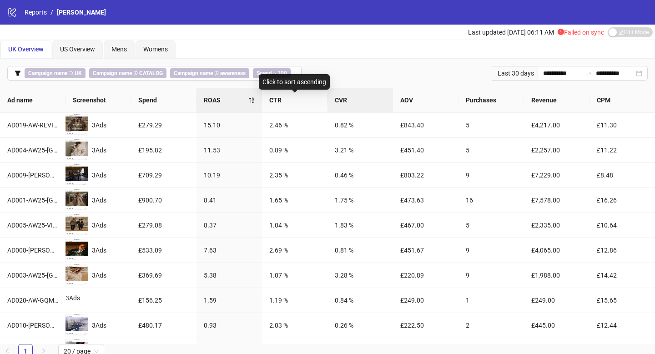
click at [348, 105] on div "CVR" at bounding box center [360, 100] width 51 height 10
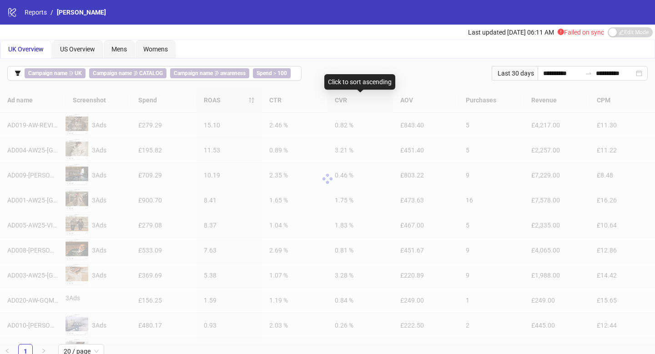
click at [348, 106] on div at bounding box center [327, 179] width 655 height 182
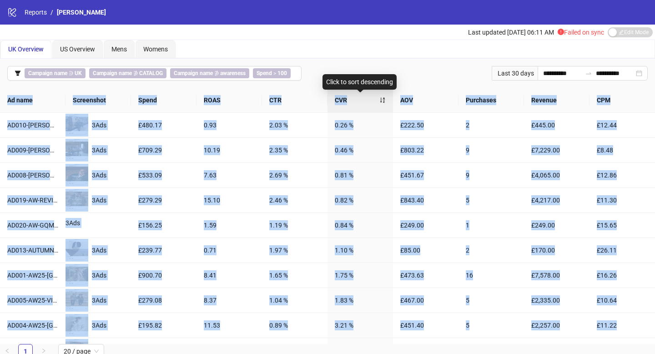
click at [359, 102] on span "CVR" at bounding box center [357, 100] width 45 height 10
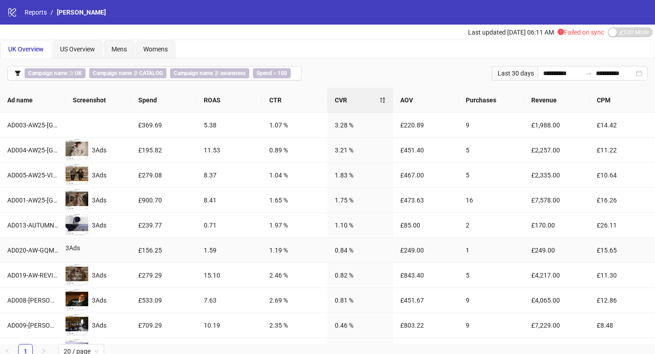
scroll to position [45, 0]
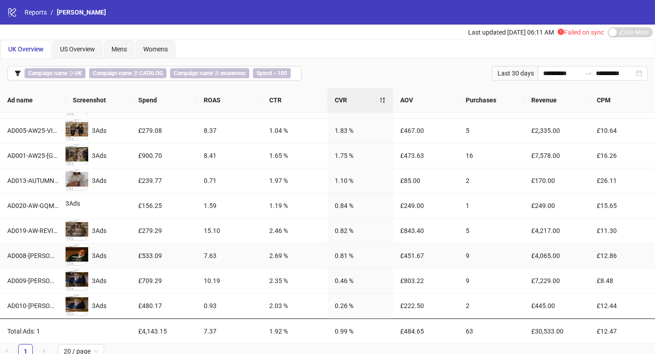
click at [145, 254] on div "£533.09" at bounding box center [163, 256] width 51 height 10
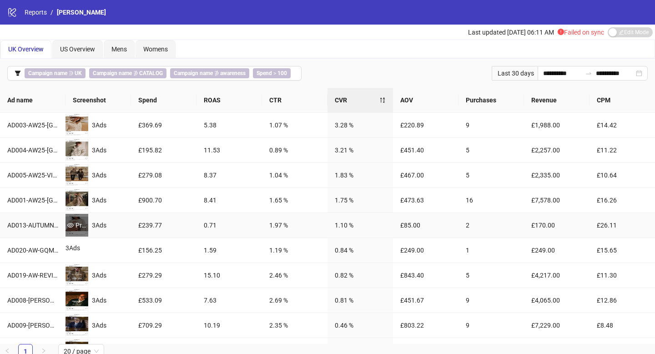
click at [85, 228] on div "Preview" at bounding box center [77, 225] width 23 height 10
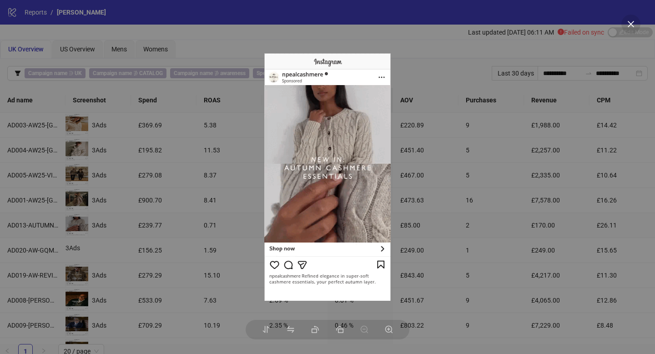
click at [52, 228] on div at bounding box center [327, 177] width 655 height 354
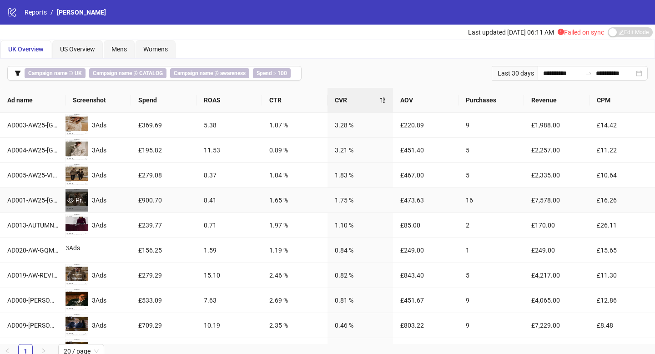
click at [76, 202] on div "Preview" at bounding box center [77, 200] width 23 height 10
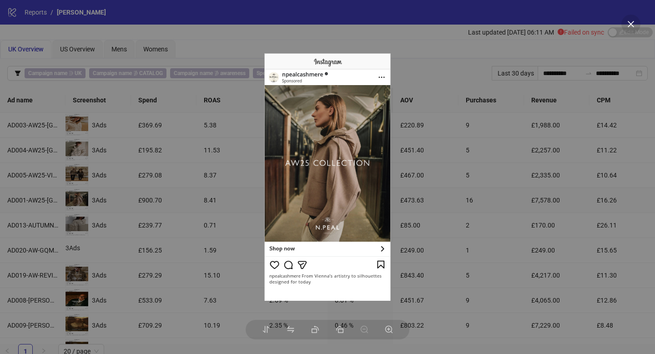
click at [111, 182] on div at bounding box center [327, 177] width 655 height 354
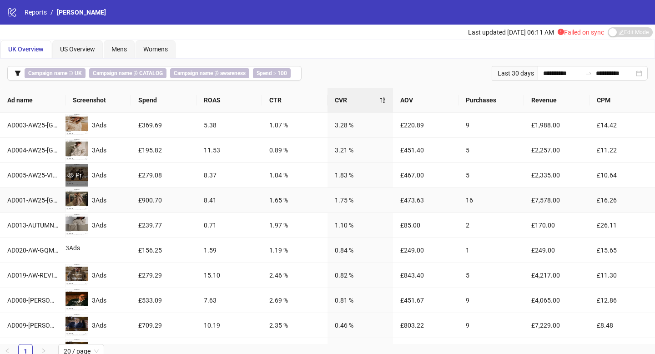
click at [87, 178] on div "Preview" at bounding box center [77, 175] width 23 height 10
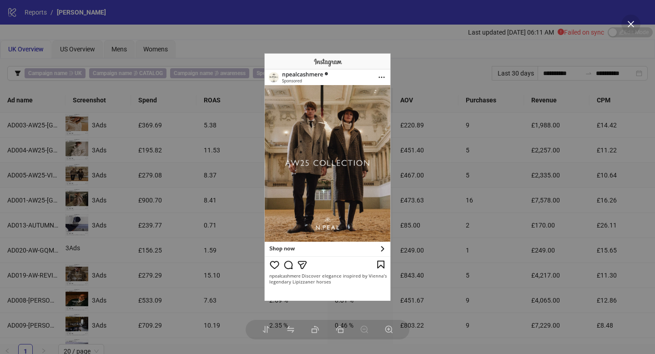
click at [149, 183] on div at bounding box center [327, 177] width 655 height 354
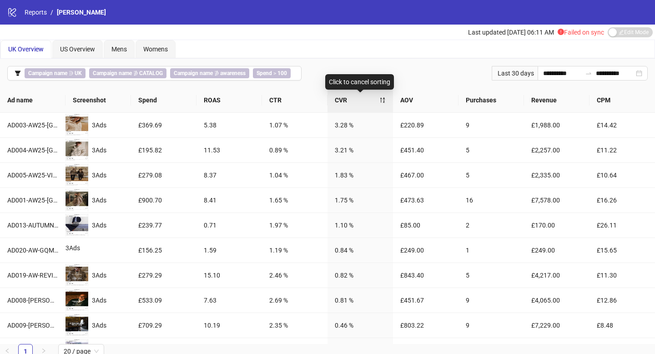
click at [384, 101] on div "CVR" at bounding box center [360, 100] width 51 height 10
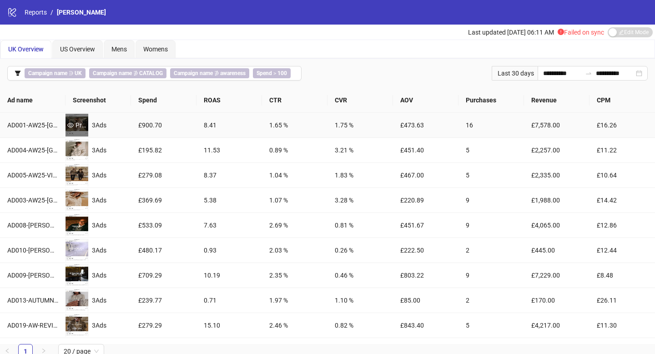
click at [79, 132] on div "Preview" at bounding box center [77, 125] width 23 height 23
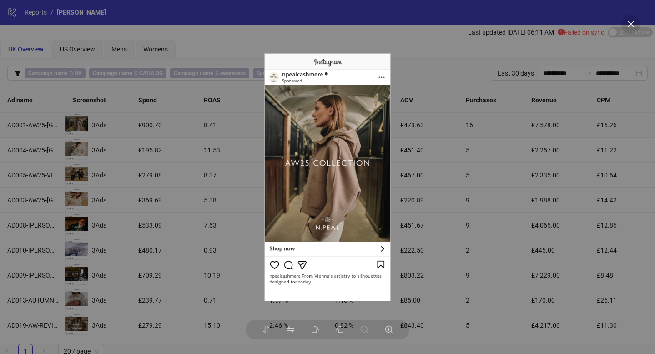
click at [127, 167] on div at bounding box center [327, 177] width 655 height 354
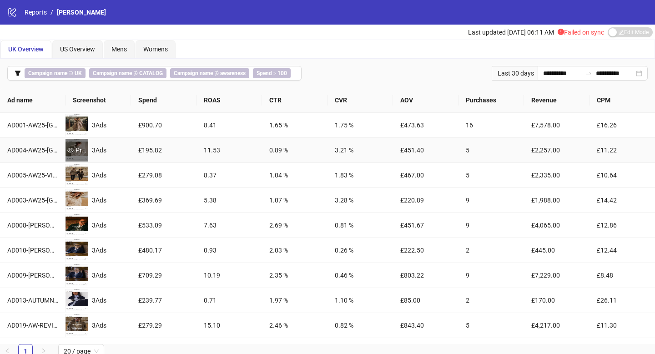
click at [66, 150] on div "Preview" at bounding box center [77, 150] width 23 height 10
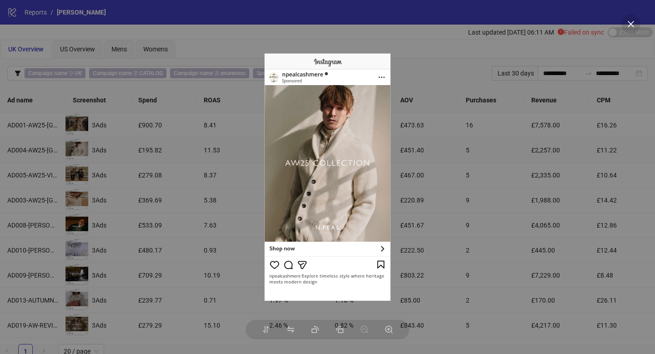
click at [138, 183] on div at bounding box center [327, 177] width 655 height 354
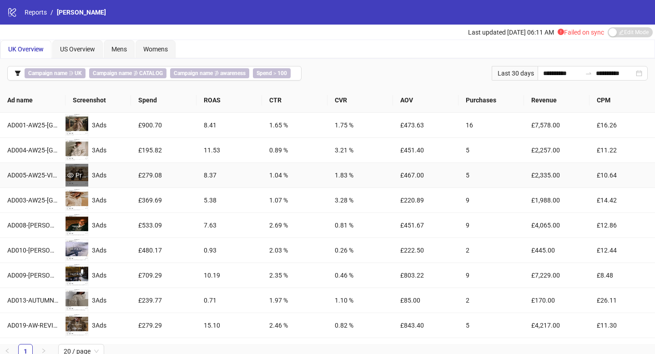
click at [78, 174] on div "Preview" at bounding box center [77, 175] width 23 height 10
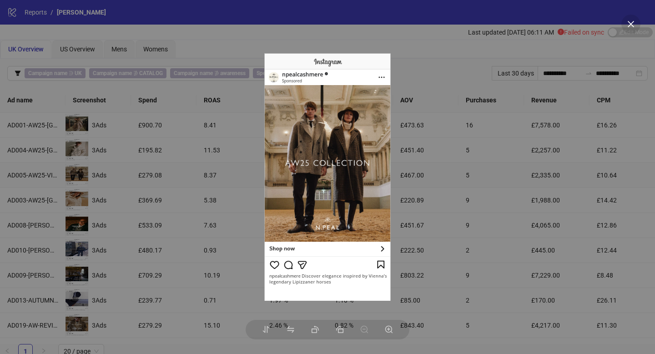
click at [136, 177] on div at bounding box center [327, 177] width 655 height 354
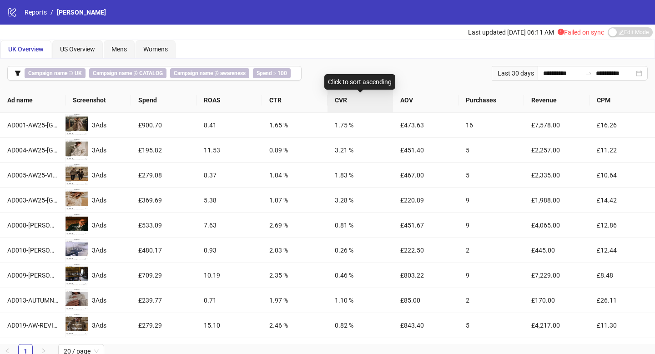
click at [363, 101] on span "CVR" at bounding box center [360, 100] width 51 height 10
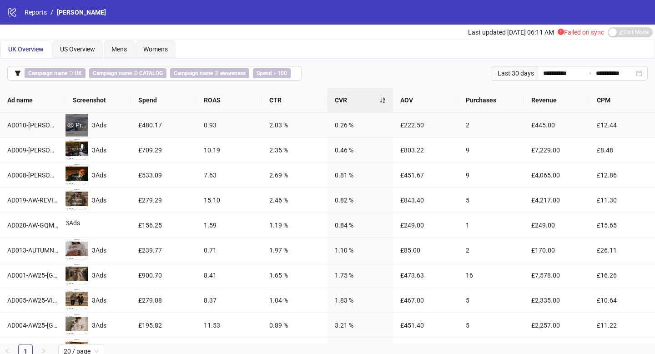
click at [77, 127] on div "Preview" at bounding box center [77, 125] width 23 height 10
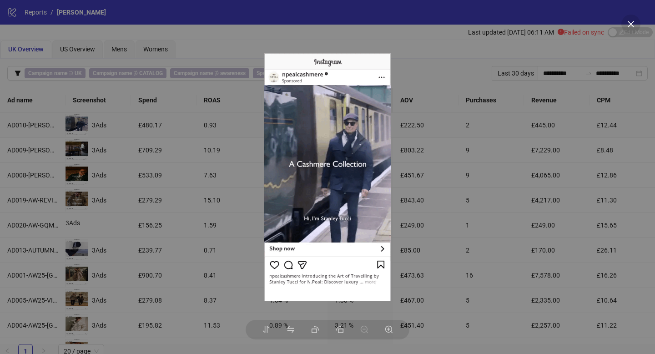
click at [132, 153] on div at bounding box center [327, 177] width 655 height 354
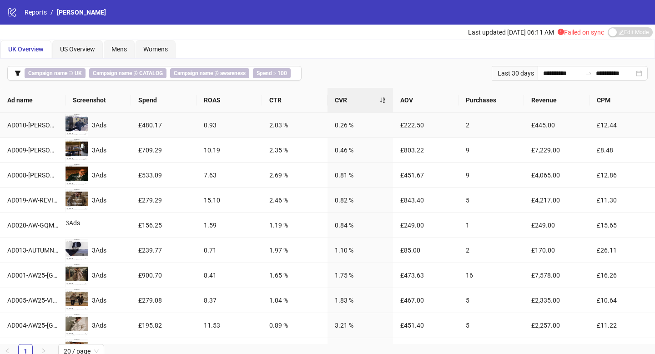
click at [79, 138] on td "Preview 3 Ads" at bounding box center [99, 150] width 66 height 25
click at [81, 147] on div "Preview" at bounding box center [77, 150] width 23 height 10
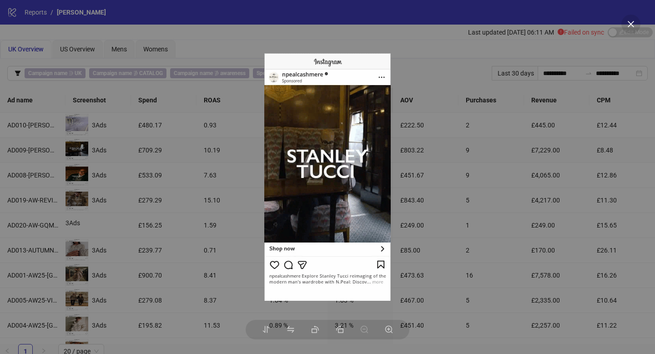
click at [123, 153] on div at bounding box center [327, 177] width 655 height 354
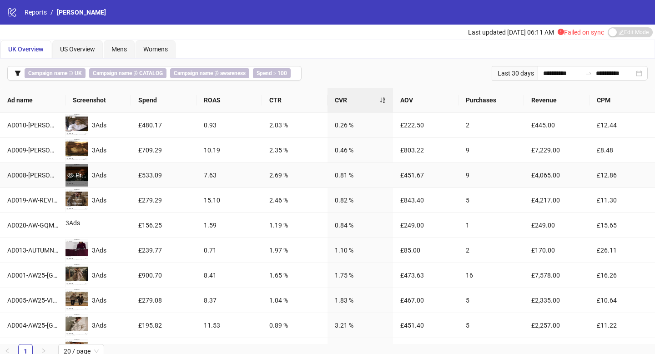
click at [79, 175] on div "Preview" at bounding box center [77, 175] width 23 height 10
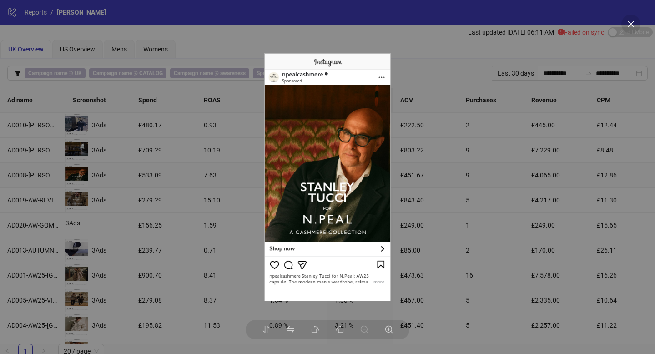
click at [148, 180] on div at bounding box center [327, 177] width 655 height 354
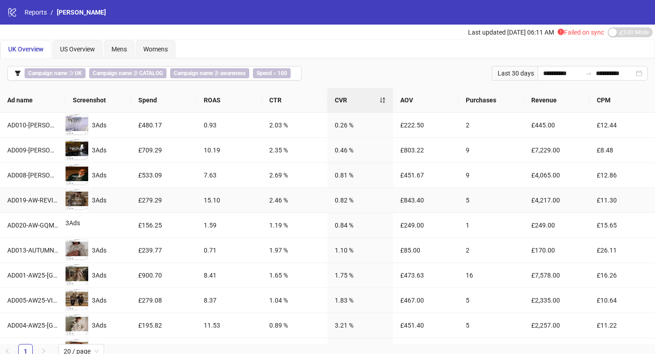
click at [74, 197] on div "Preview" at bounding box center [77, 200] width 23 height 10
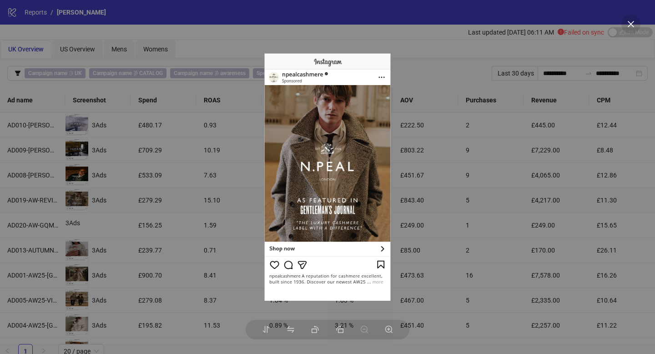
click at [165, 196] on div at bounding box center [327, 177] width 655 height 354
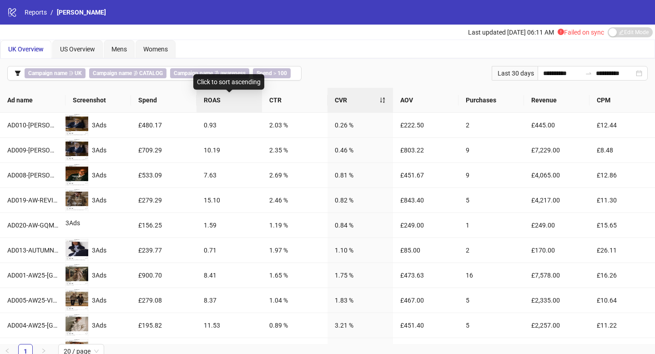
click at [252, 101] on span "ROAS" at bounding box center [229, 100] width 51 height 10
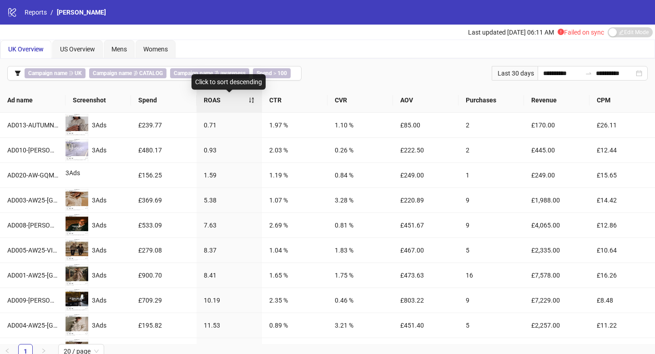
click at [253, 101] on div "ROAS" at bounding box center [229, 100] width 51 height 10
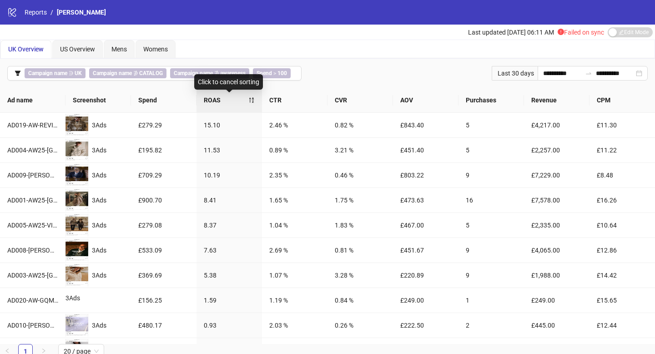
click at [252, 99] on div "ROAS" at bounding box center [229, 100] width 51 height 10
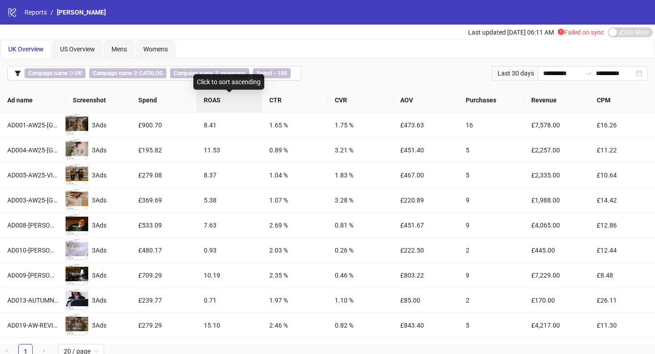
click at [247, 103] on span "ROAS" at bounding box center [229, 100] width 51 height 10
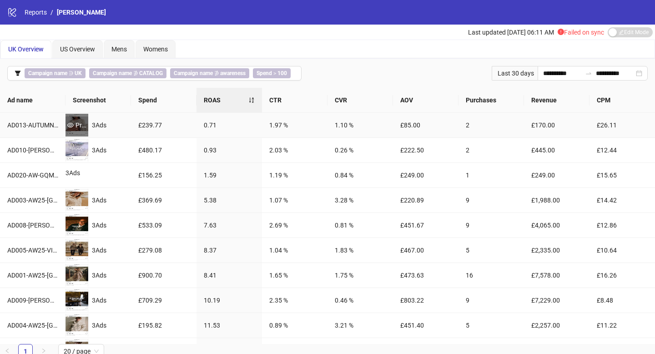
click at [80, 122] on div "Preview" at bounding box center [77, 125] width 23 height 10
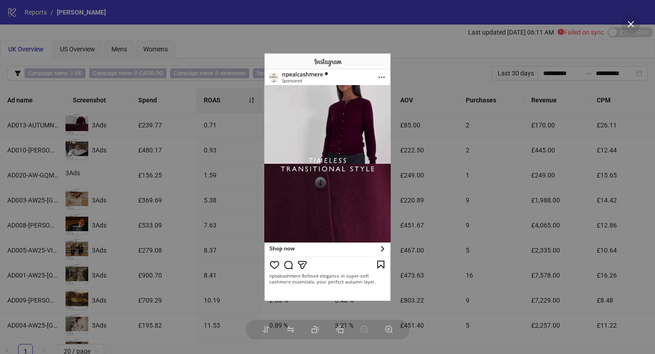
click at [164, 151] on div at bounding box center [327, 177] width 655 height 354
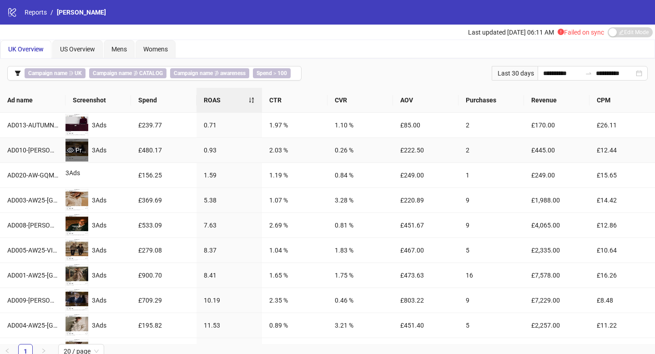
click at [71, 143] on div "Preview" at bounding box center [77, 150] width 23 height 23
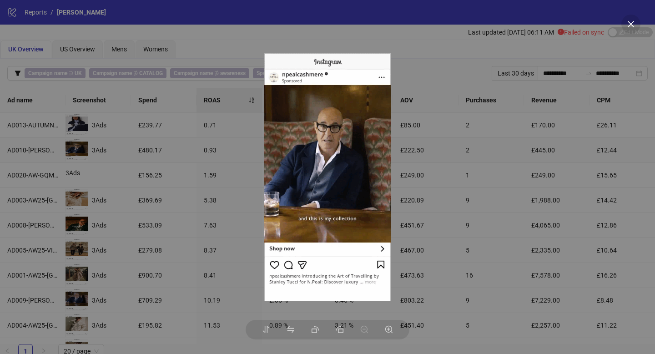
click at [135, 147] on div at bounding box center [327, 177] width 655 height 354
